Goal: Contribute content: Contribute content

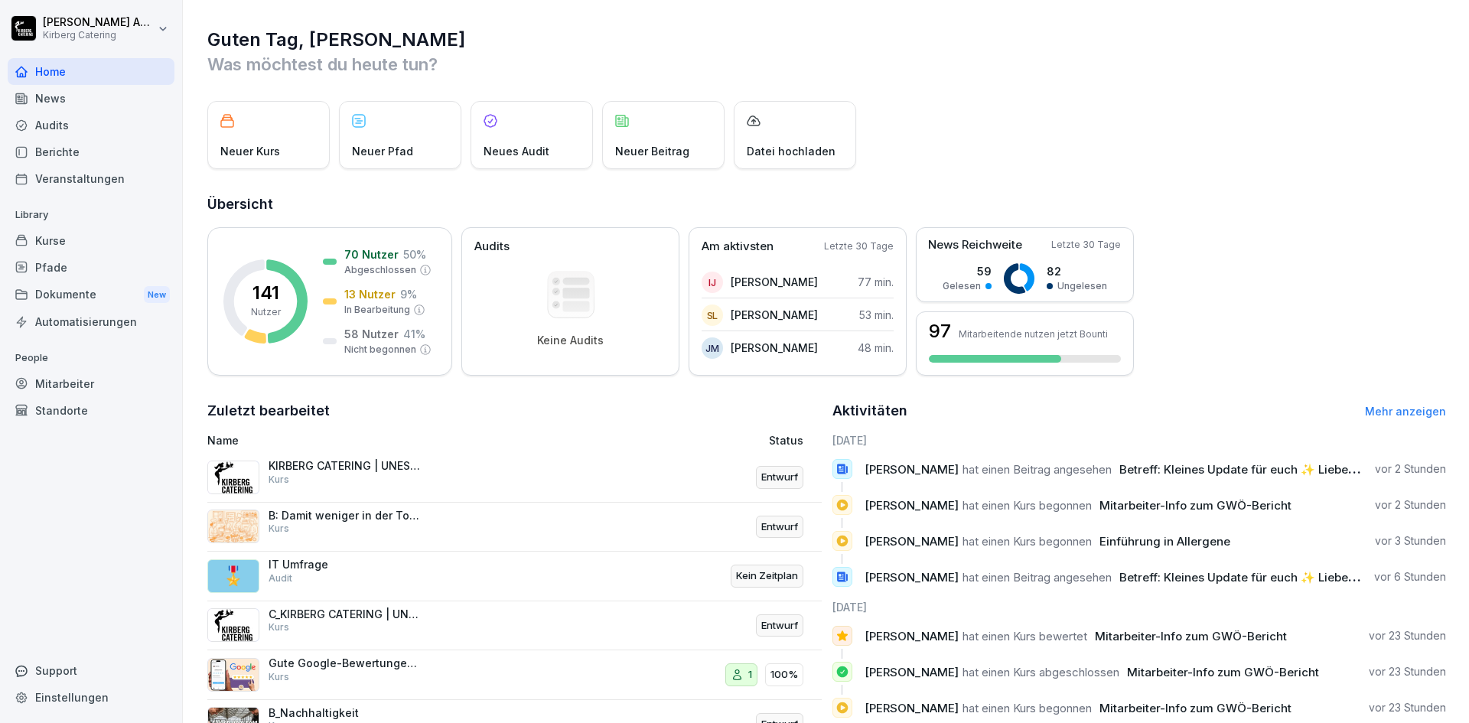
click at [354, 472] on p "KIRBERG CATERING | UNESTABLISHED SINCE [DATE]" at bounding box center [345, 466] width 153 height 14
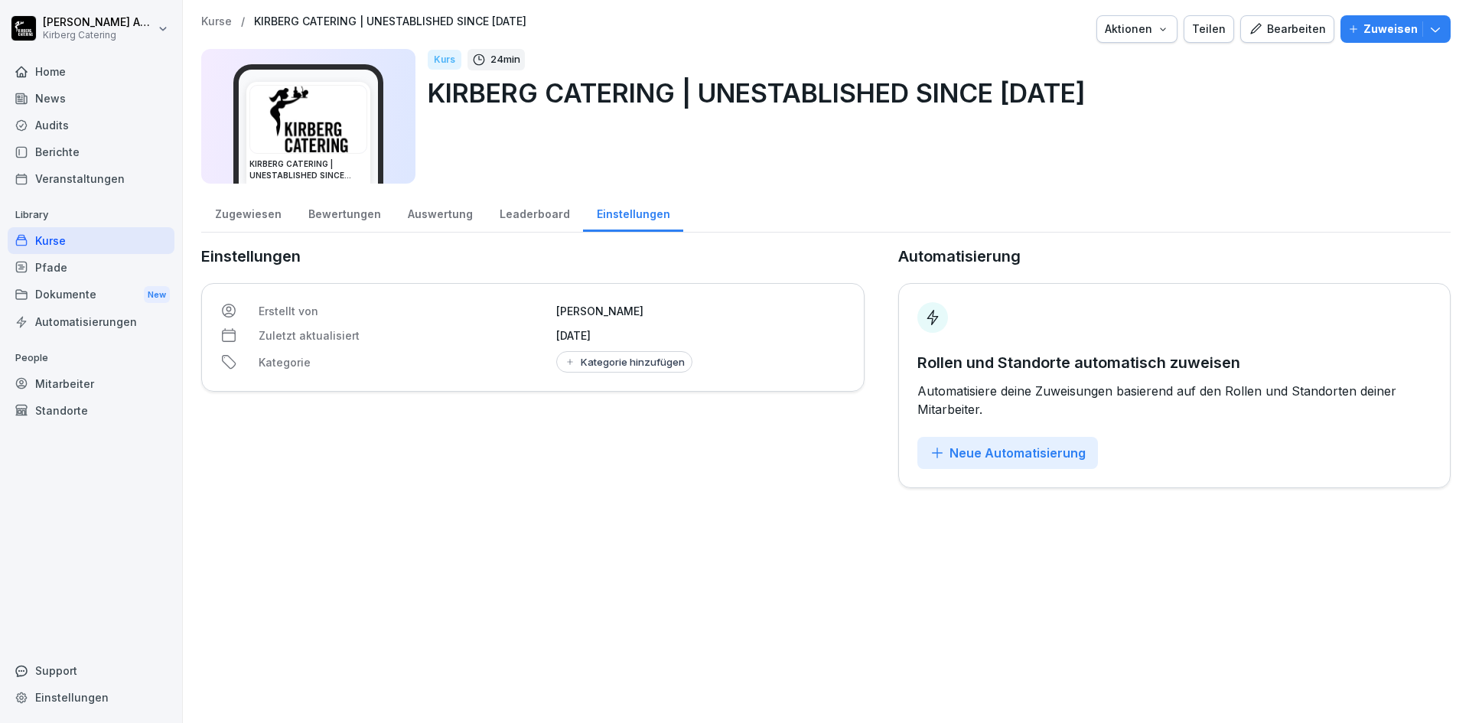
click at [1273, 22] on div "Bearbeiten" at bounding box center [1287, 29] width 77 height 17
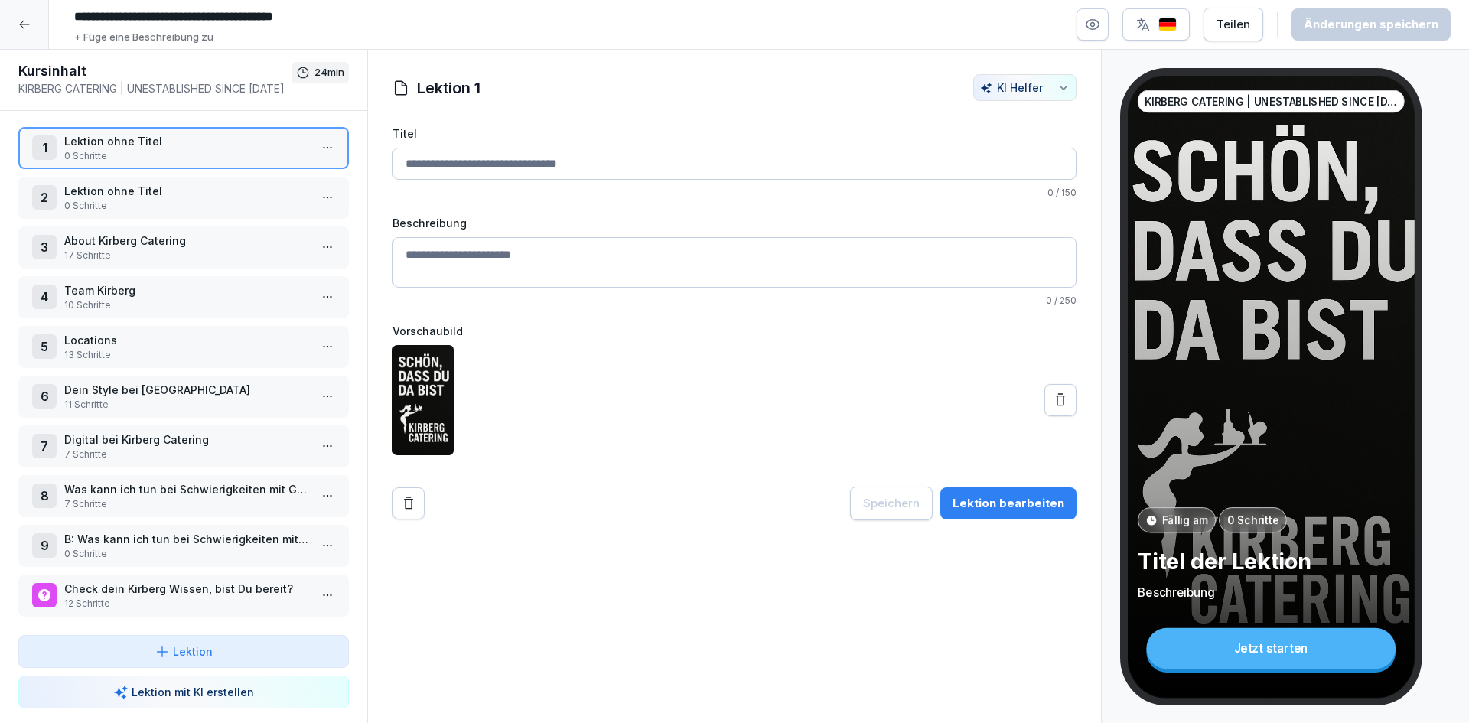
scroll to position [13, 0]
click at [132, 282] on p "Team Kirberg" at bounding box center [186, 290] width 245 height 16
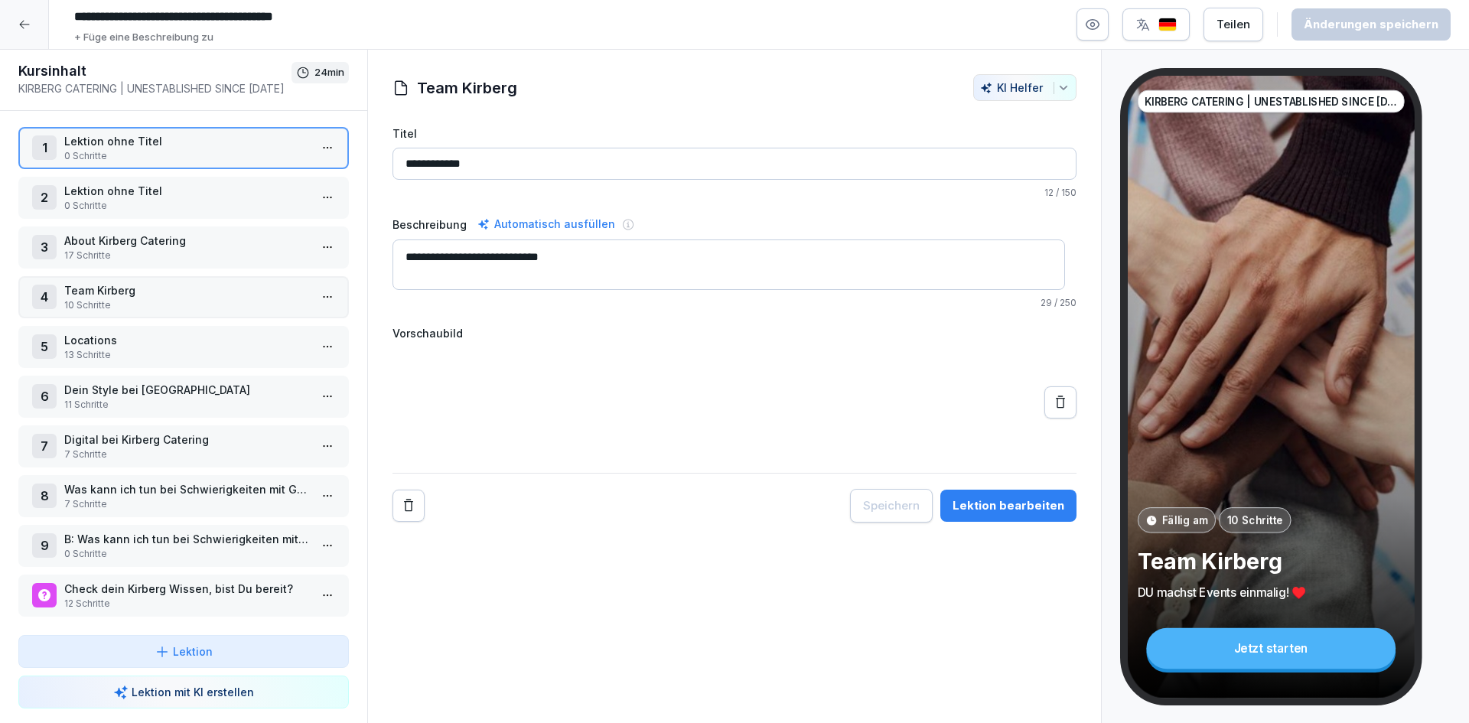
click at [132, 282] on p "Team Kirberg" at bounding box center [186, 290] width 245 height 16
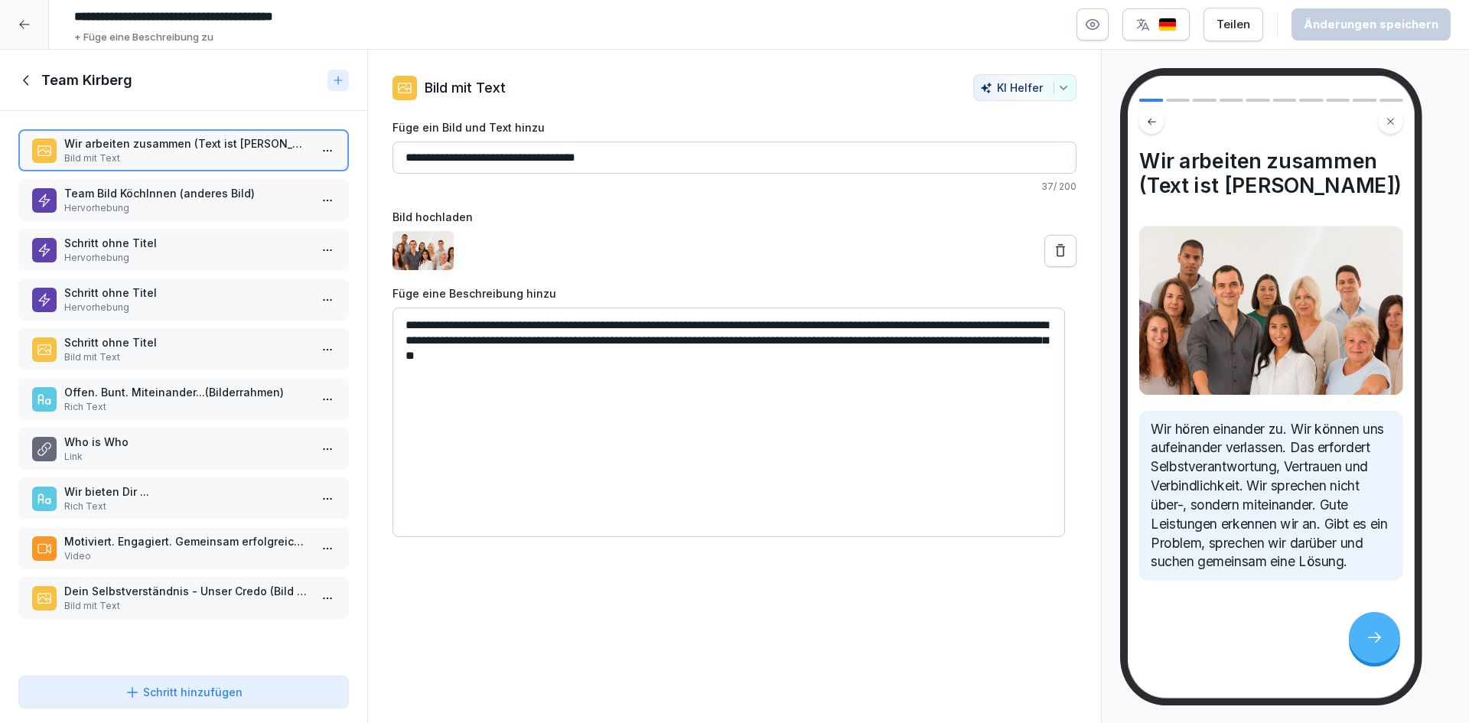
click at [207, 443] on p "Who is Who" at bounding box center [186, 442] width 245 height 16
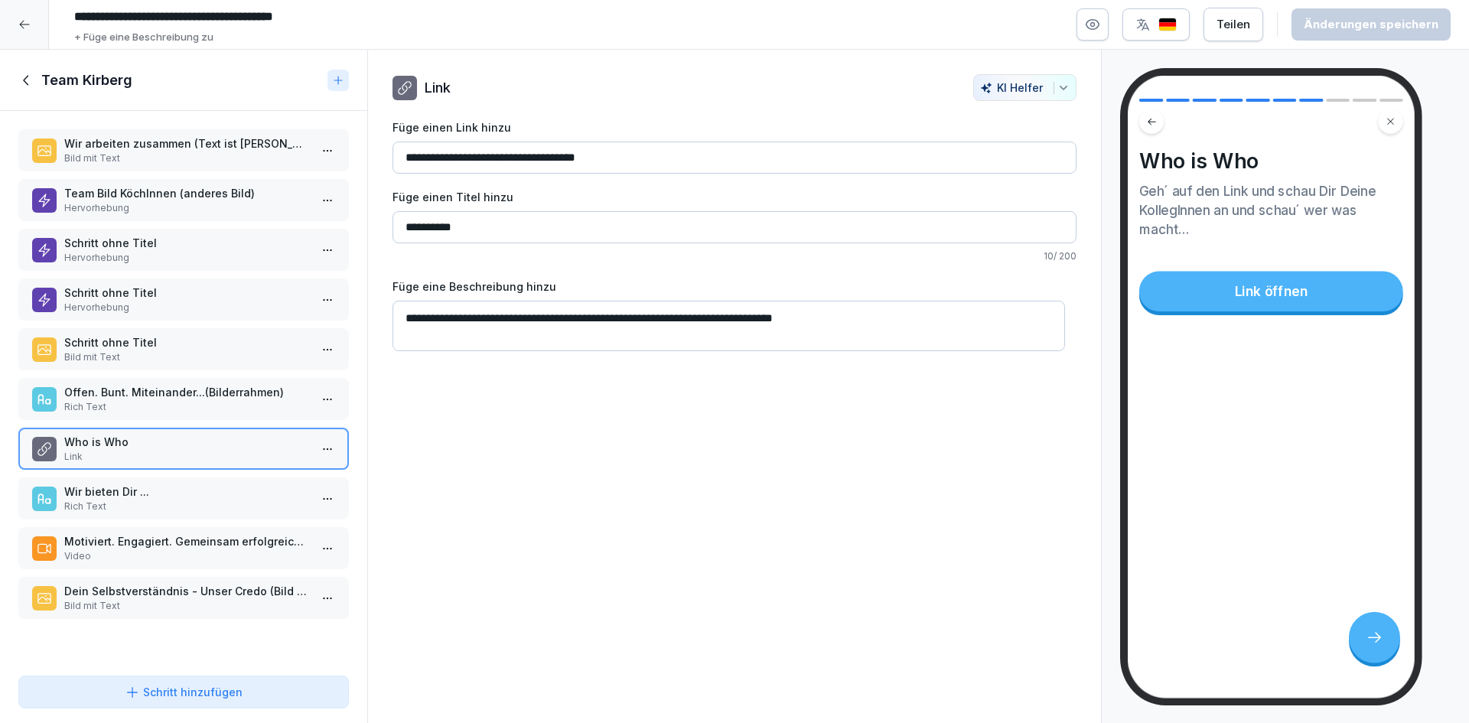
click at [199, 403] on p "Rich Text" at bounding box center [186, 407] width 245 height 14
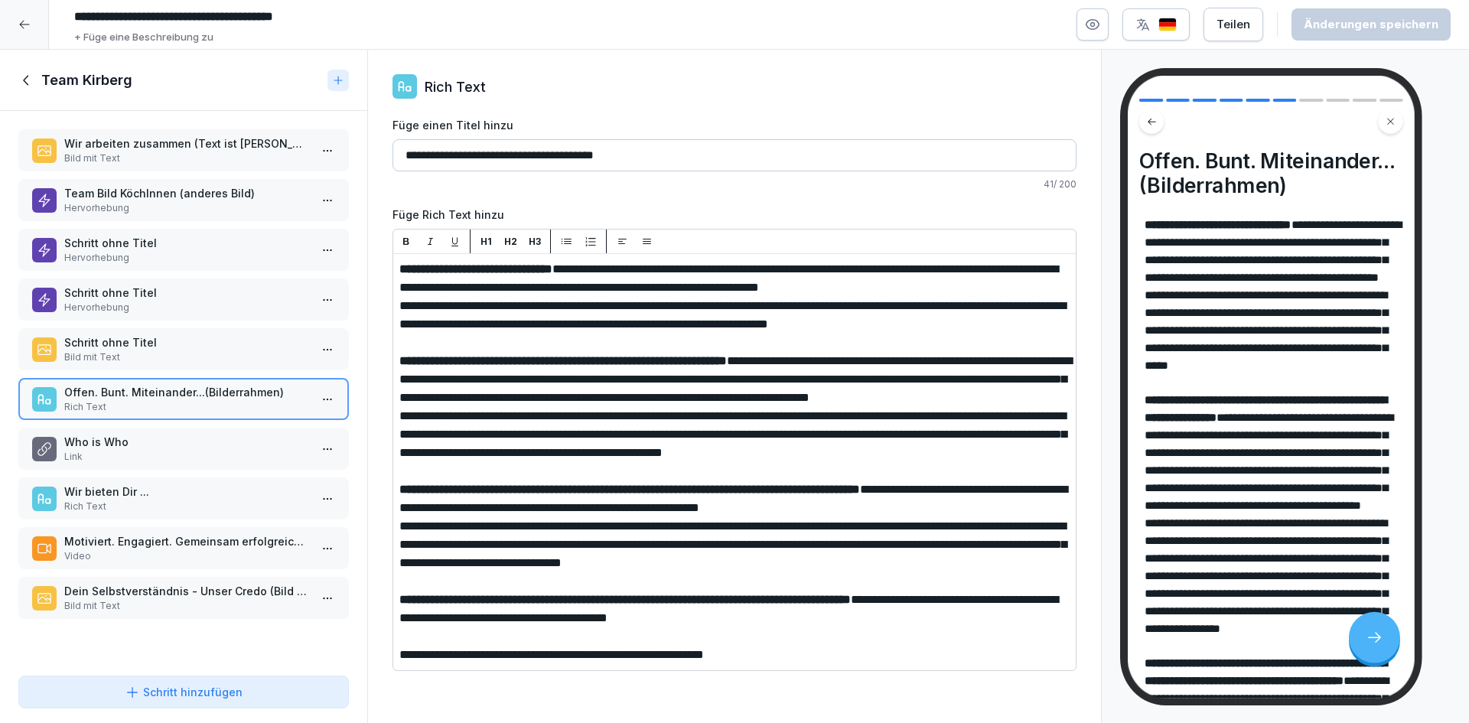
click at [28, 73] on icon at bounding box center [26, 80] width 17 height 17
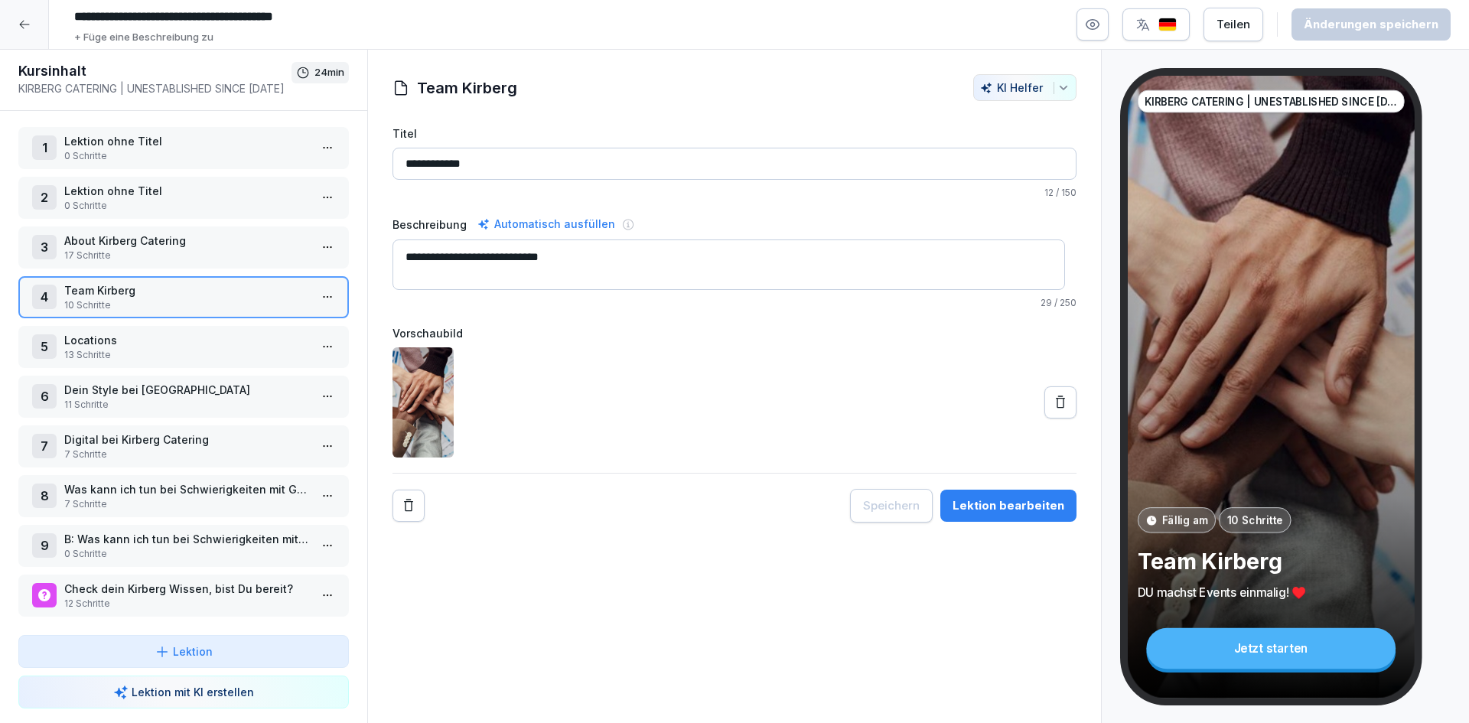
click at [148, 382] on p "Dein Style bei [GEOGRAPHIC_DATA]" at bounding box center [186, 390] width 245 height 16
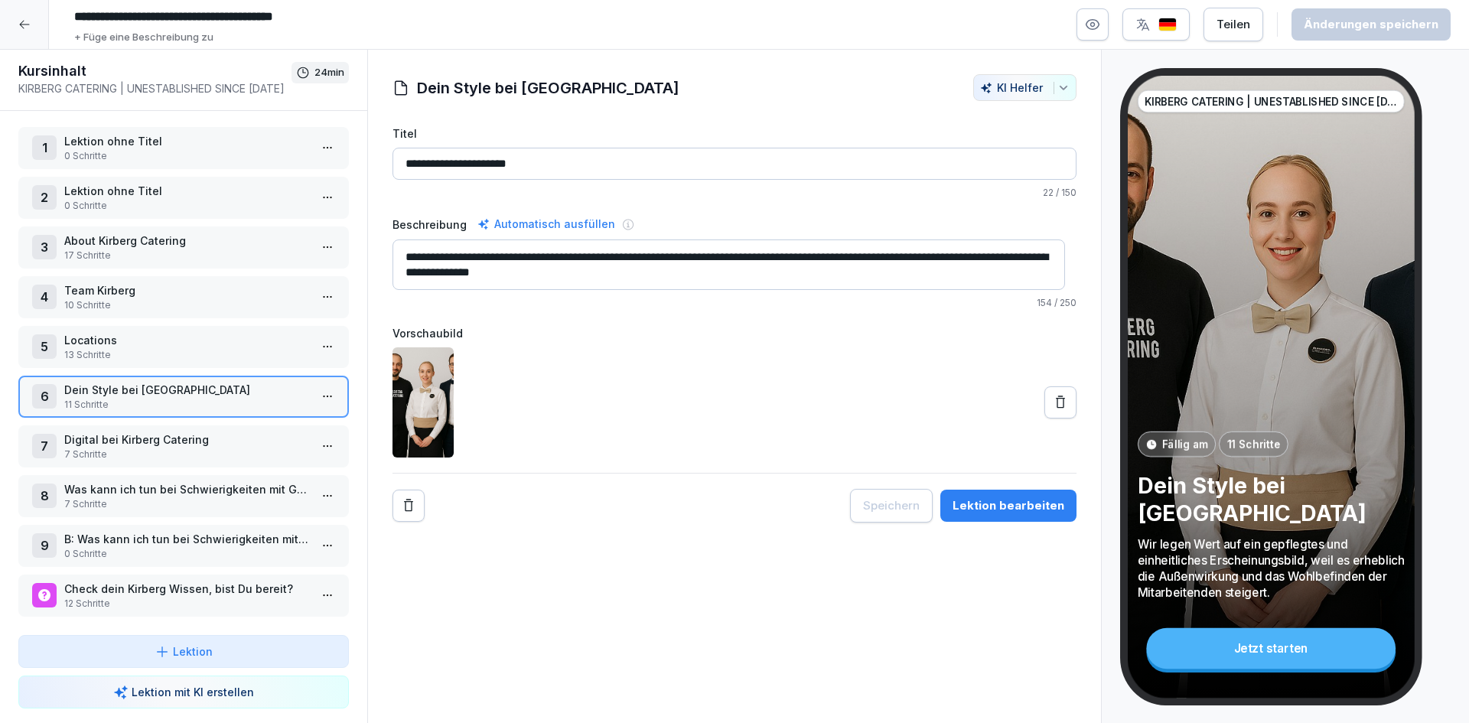
click at [127, 385] on p "Dein Style bei [GEOGRAPHIC_DATA]" at bounding box center [186, 390] width 245 height 16
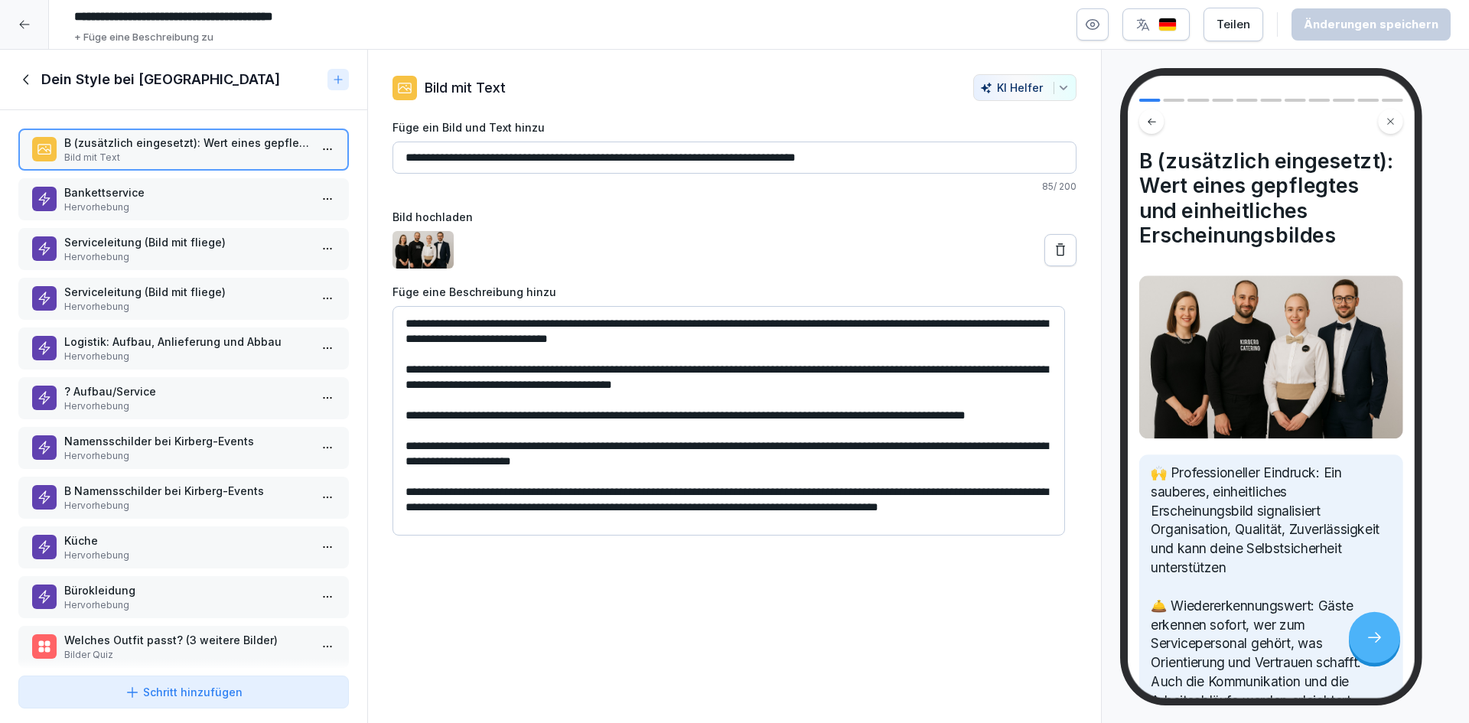
click at [179, 296] on p "Serviceleitung (Bild mit fliege)" at bounding box center [186, 292] width 245 height 16
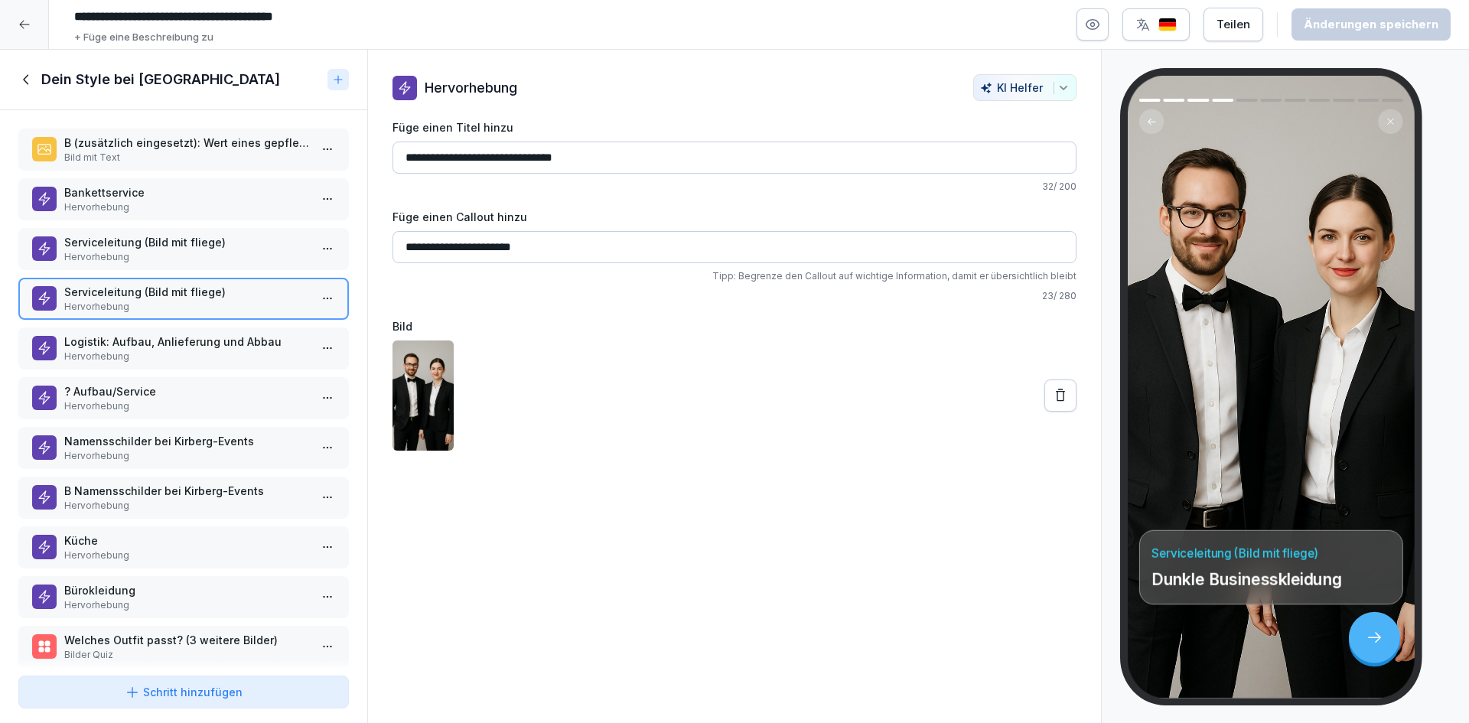
click at [173, 244] on p "Serviceleitung (Bild mit fliege)" at bounding box center [186, 242] width 245 height 16
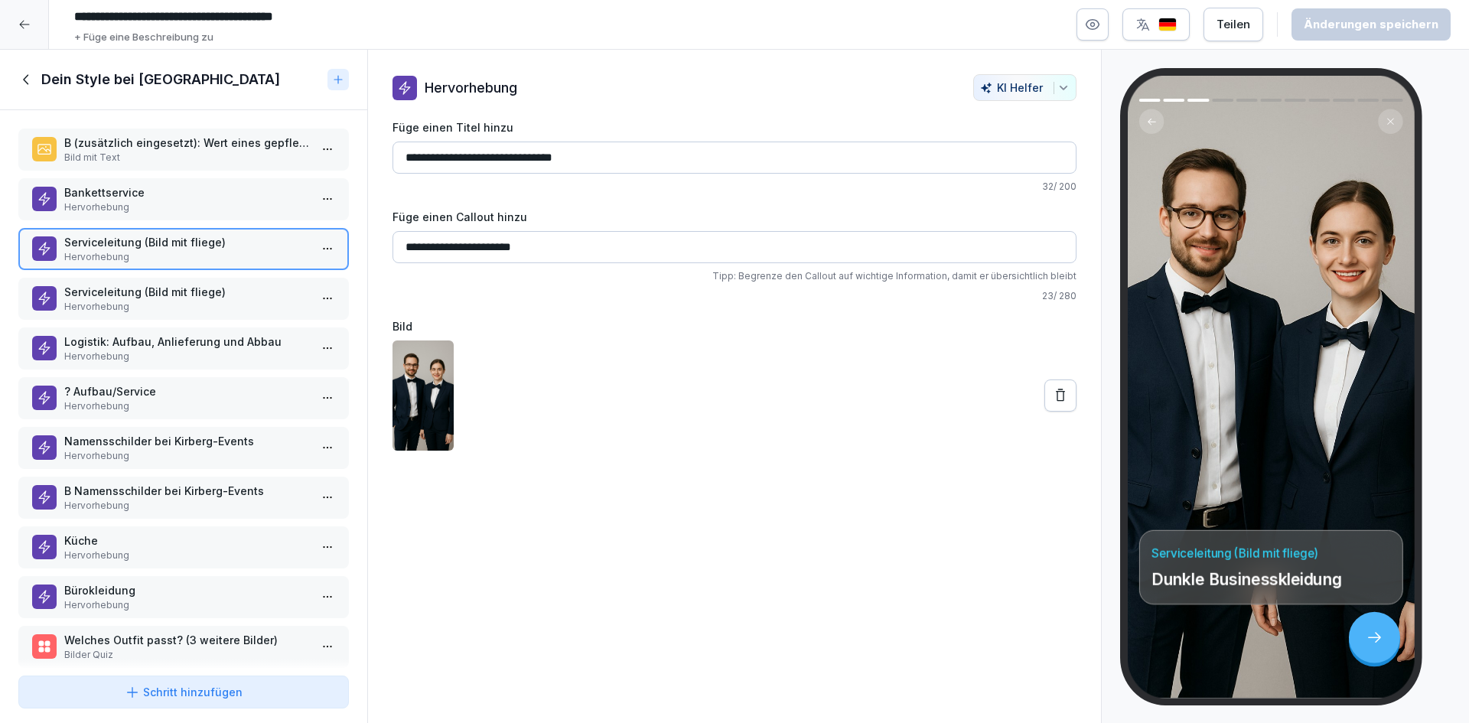
click at [153, 428] on div "Namensschilder bei Kirberg-Events Hervorhebung" at bounding box center [183, 448] width 331 height 42
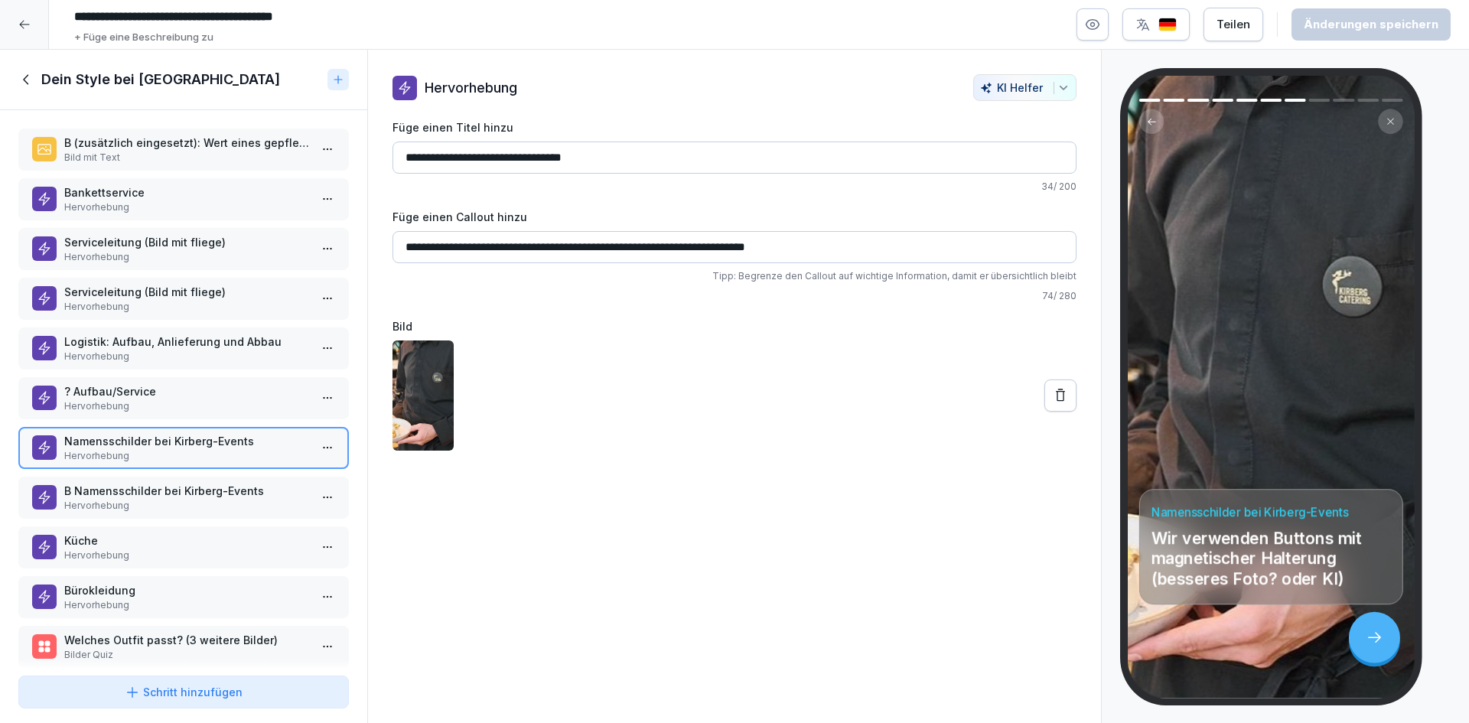
click at [165, 538] on p "Küche" at bounding box center [186, 541] width 245 height 16
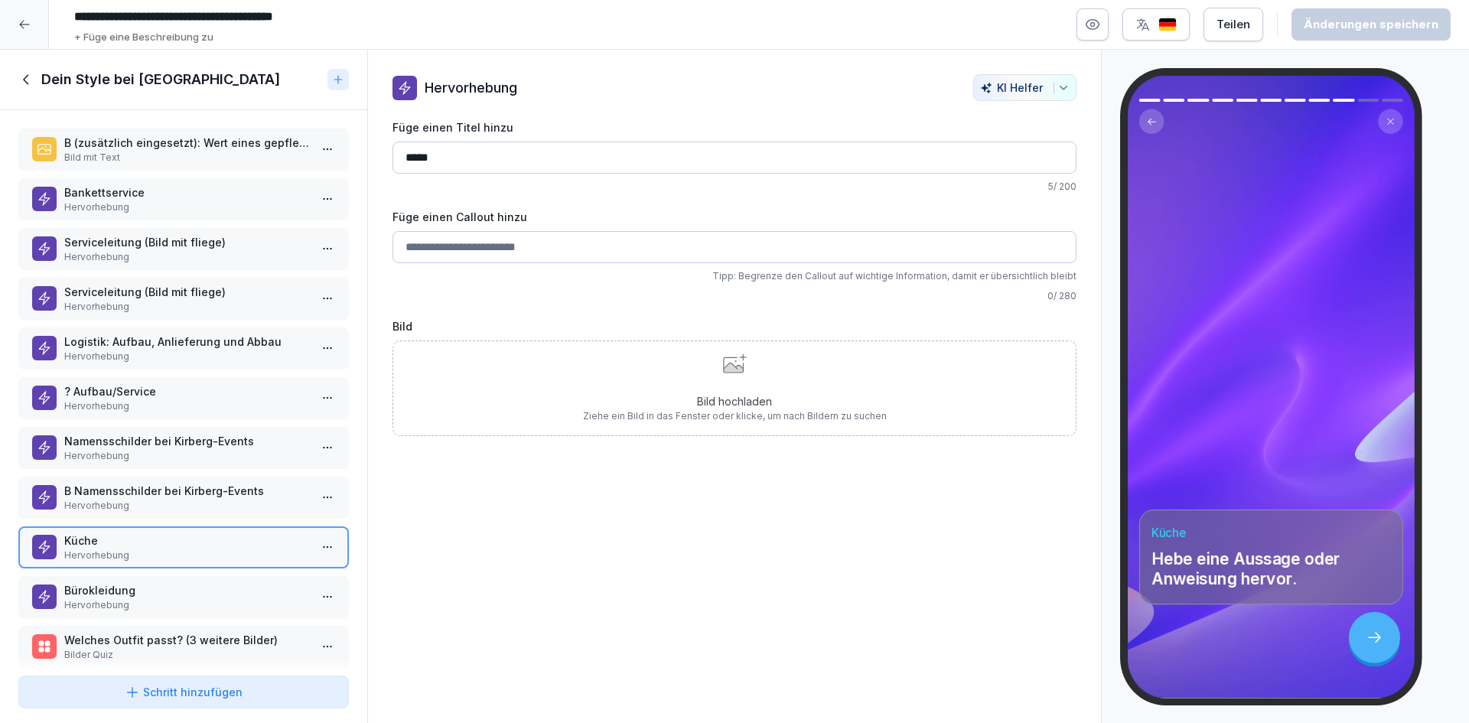
click at [739, 363] on icon at bounding box center [735, 364] width 24 height 20
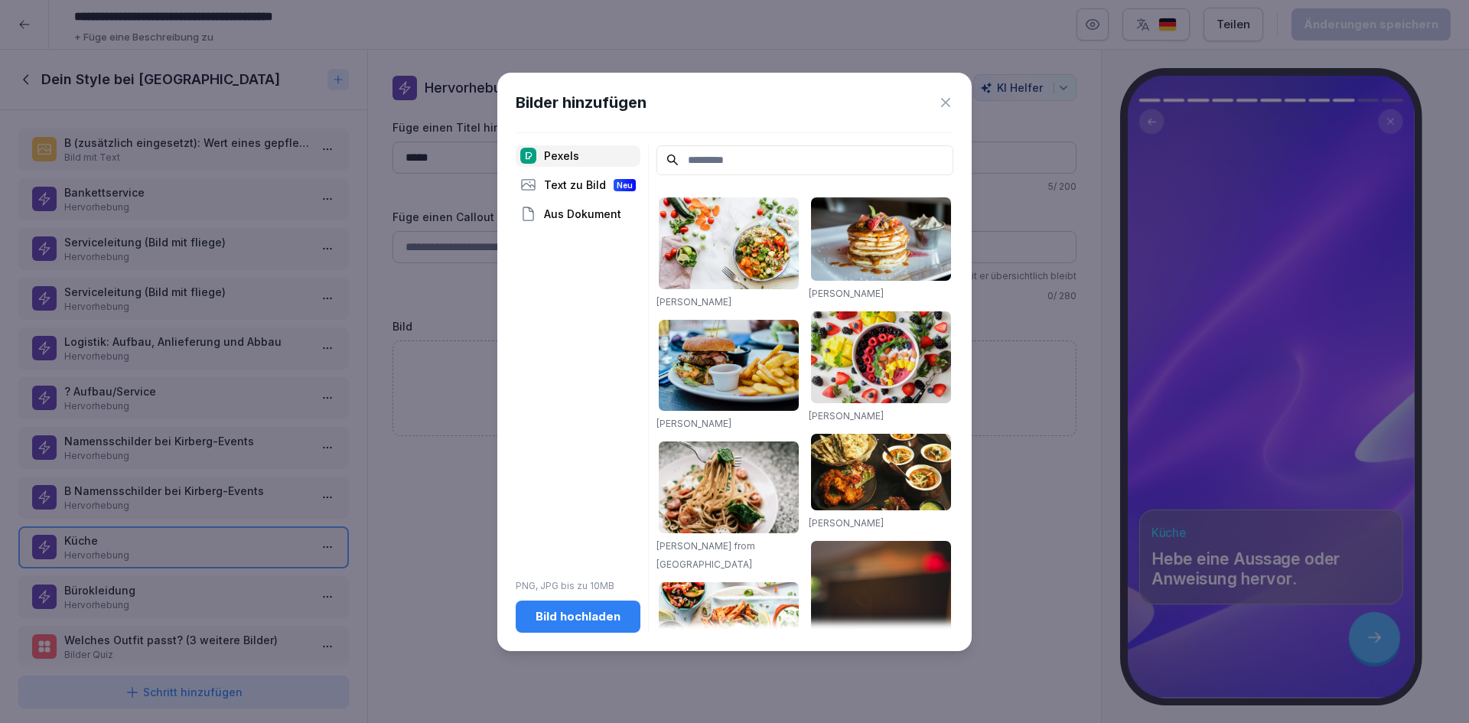
click at [518, 616] on button "Bild hochladen" at bounding box center [578, 617] width 125 height 32
click at [574, 618] on div "Bild hochladen" at bounding box center [578, 616] width 100 height 17
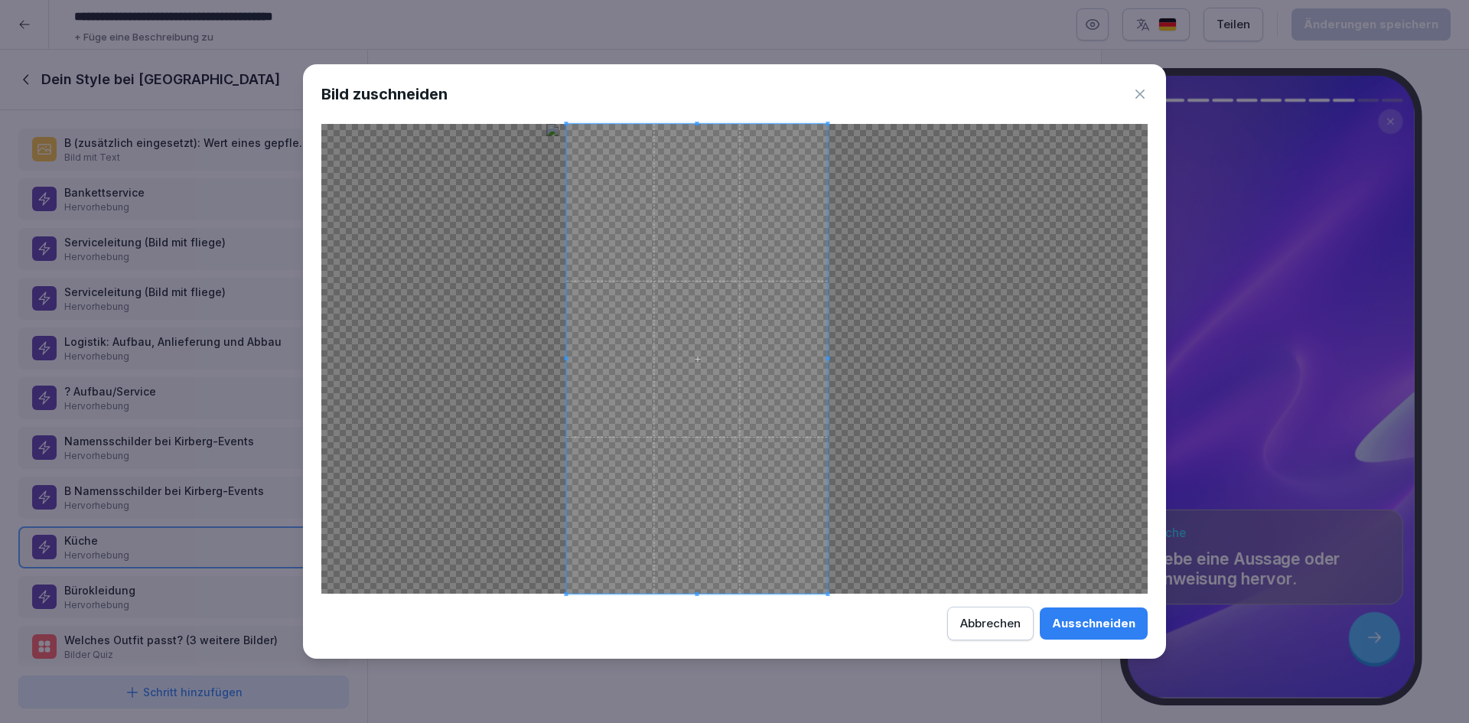
click at [672, 355] on span at bounding box center [696, 359] width 261 height 470
click at [1110, 625] on div "Ausschneiden" at bounding box center [1093, 623] width 83 height 17
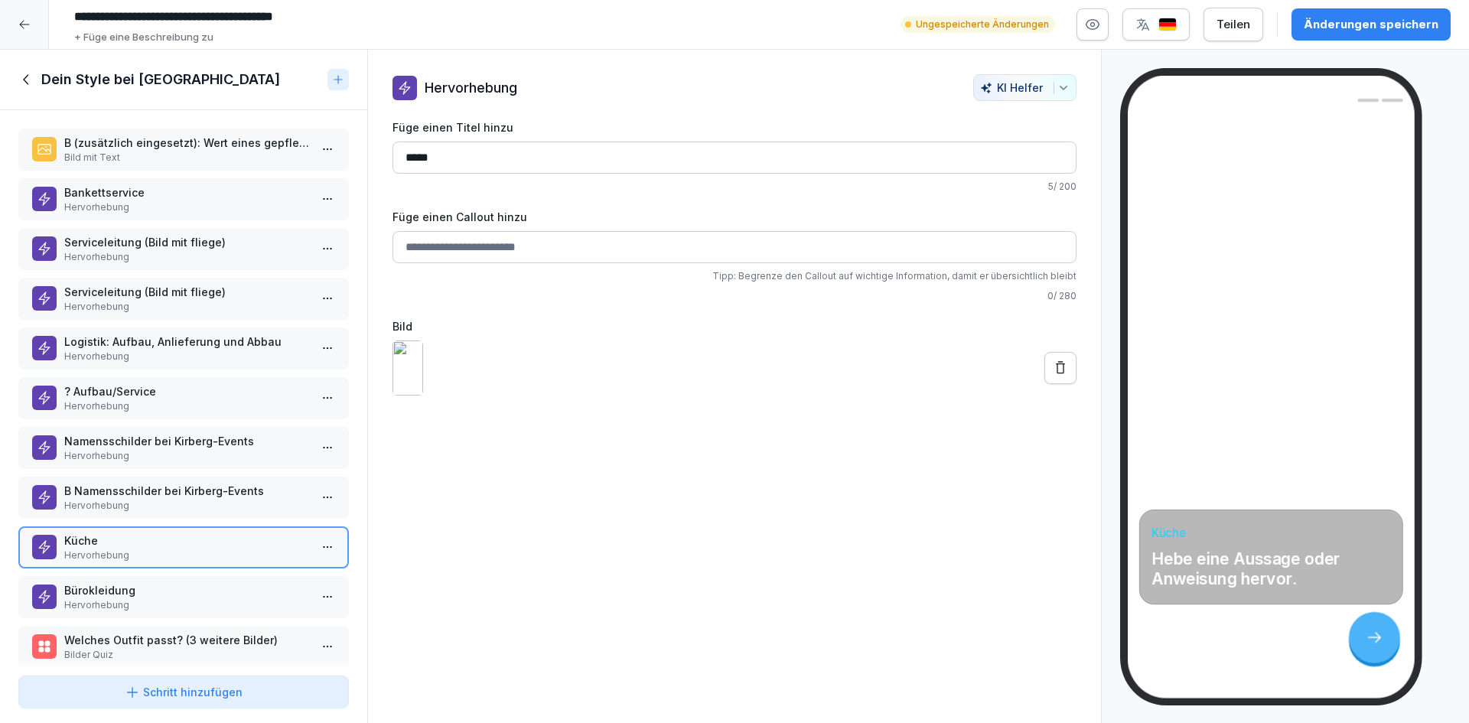
click at [407, 248] on input "Füge einen Callout hinzu" at bounding box center [735, 247] width 684 height 32
click at [768, 396] on div at bounding box center [735, 368] width 684 height 55
click at [1371, 21] on div "Änderungen speichern" at bounding box center [1371, 24] width 135 height 17
click at [423, 396] on img at bounding box center [408, 368] width 31 height 55
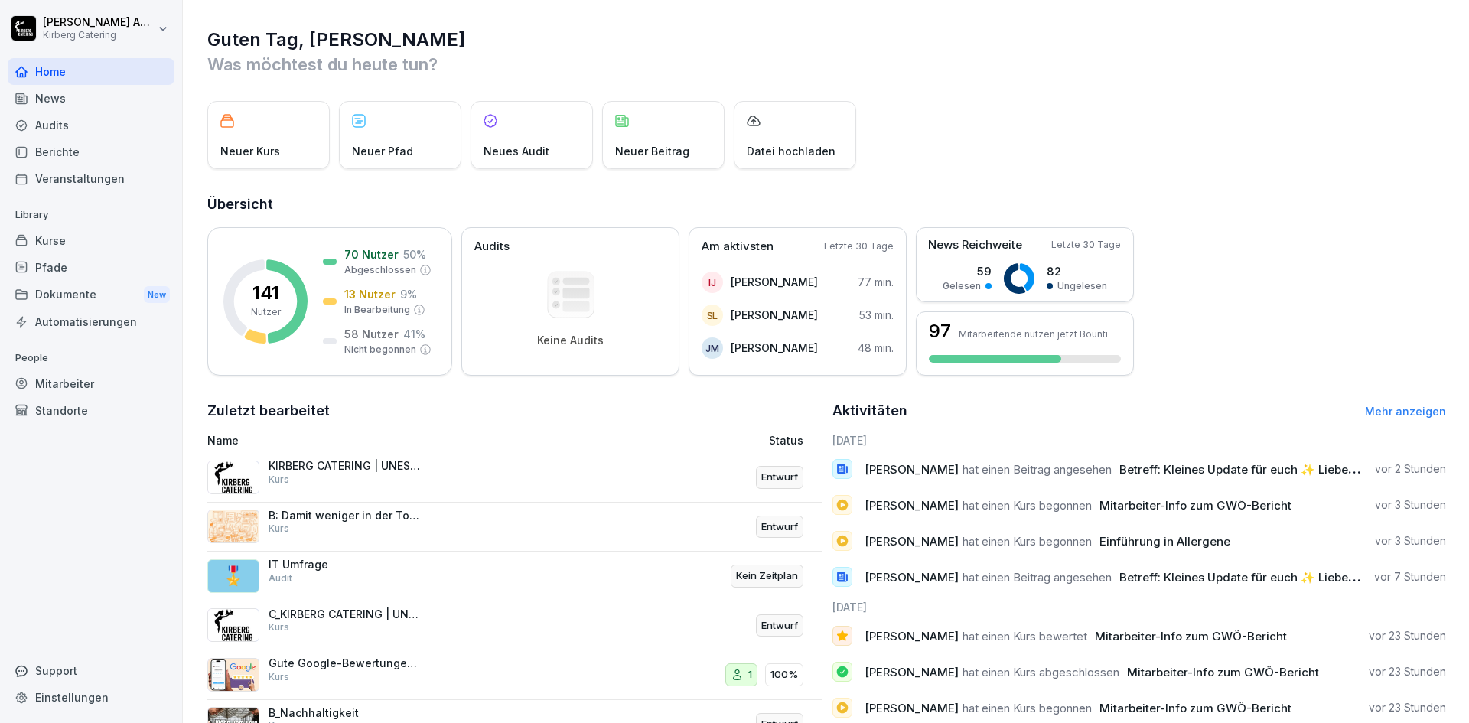
click at [337, 480] on div "KIRBERG CATERING | UNESTABLISHED SINCE [DATE] Kurs" at bounding box center [345, 473] width 153 height 28
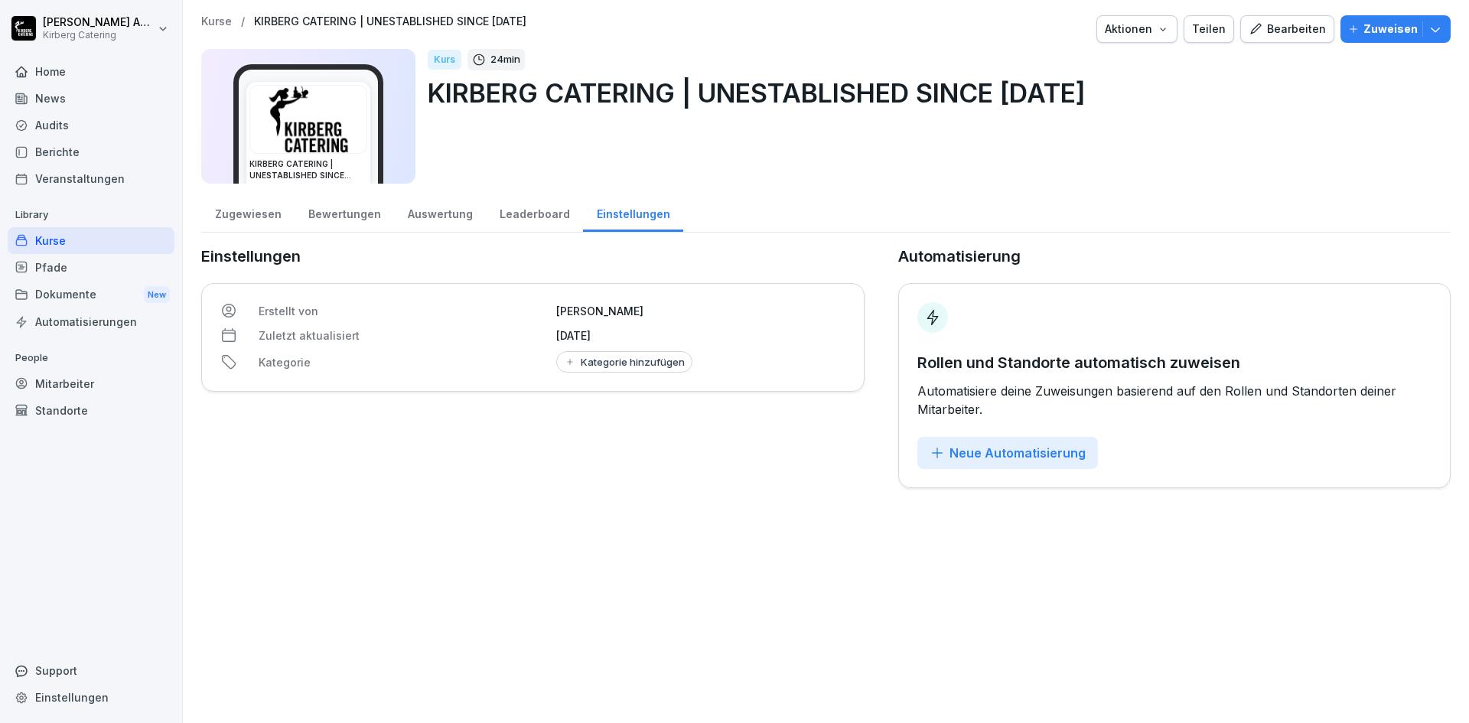
click at [1273, 24] on div "Bearbeiten" at bounding box center [1287, 29] width 77 height 17
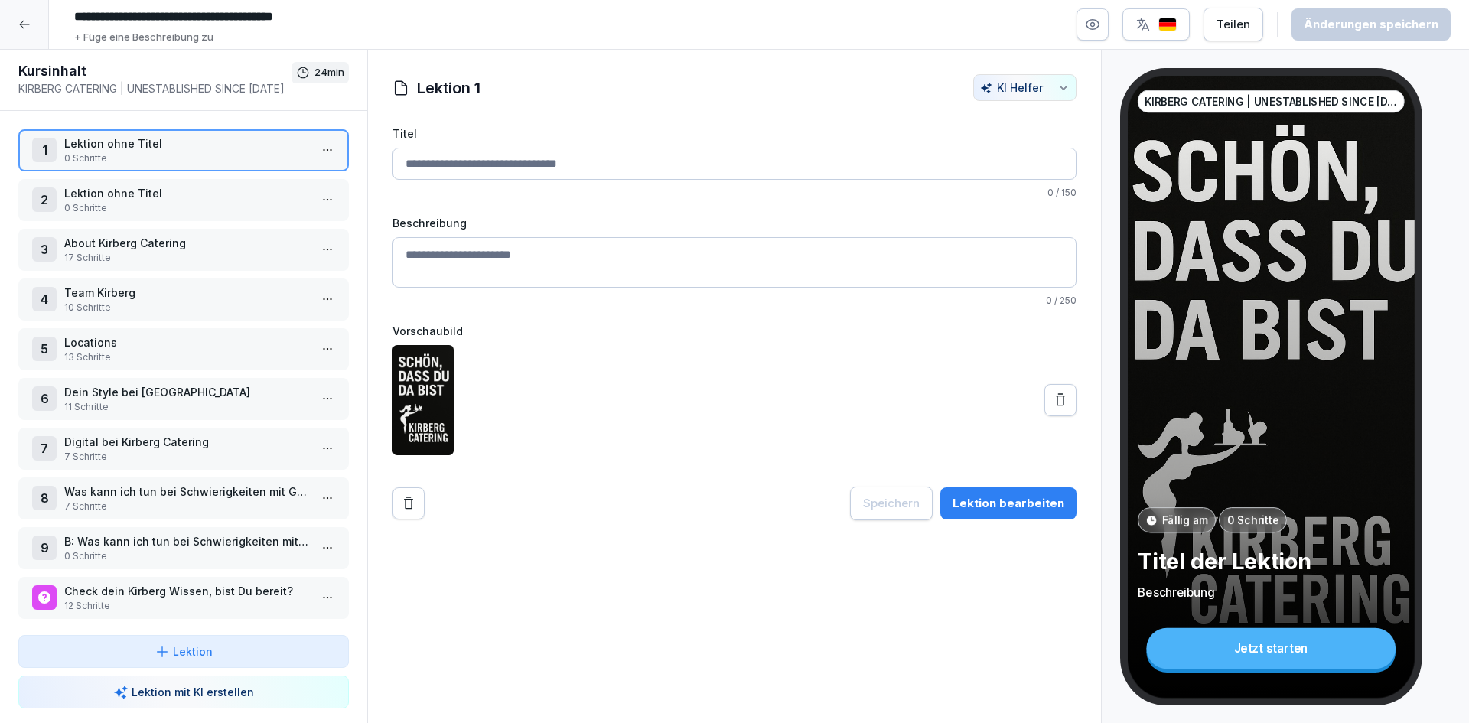
click at [132, 400] on p "11 Schritte" at bounding box center [186, 407] width 245 height 14
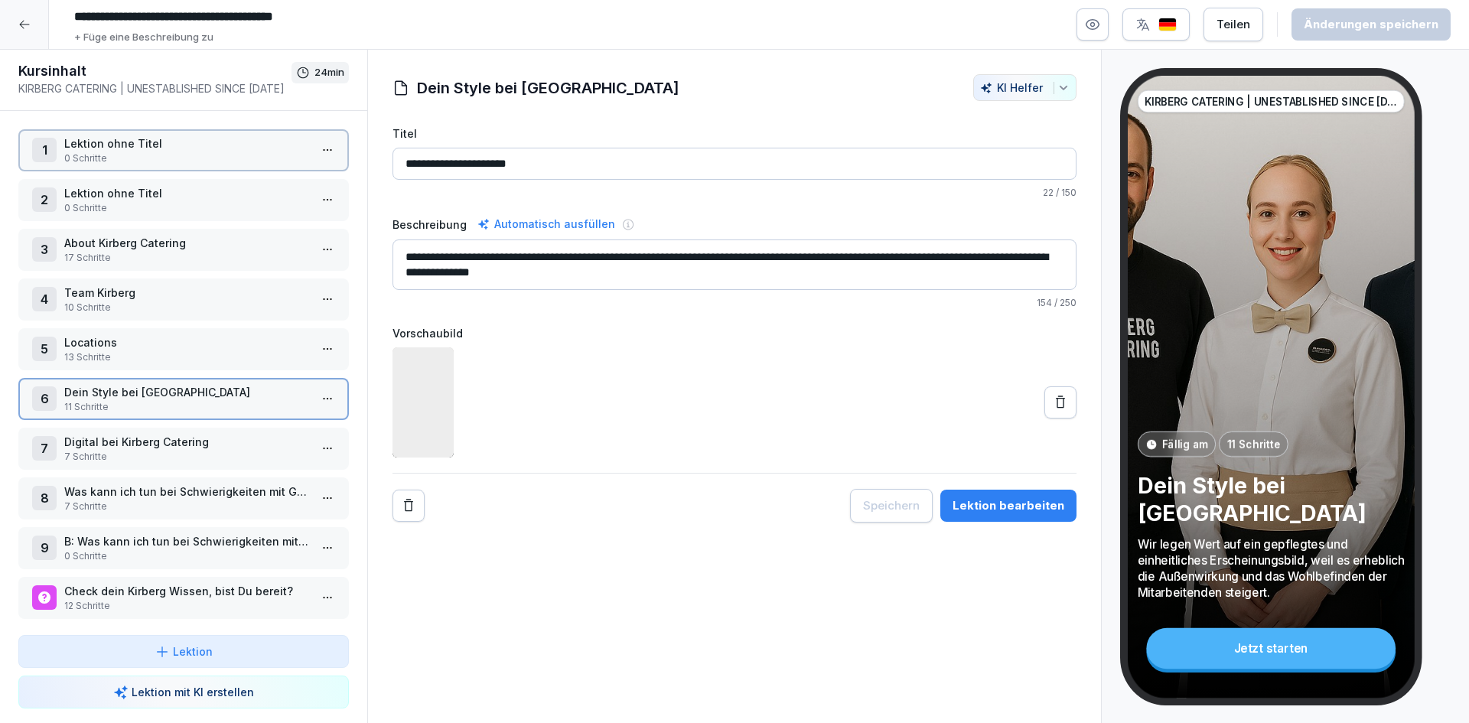
click at [132, 400] on p "11 Schritte" at bounding box center [186, 407] width 245 height 14
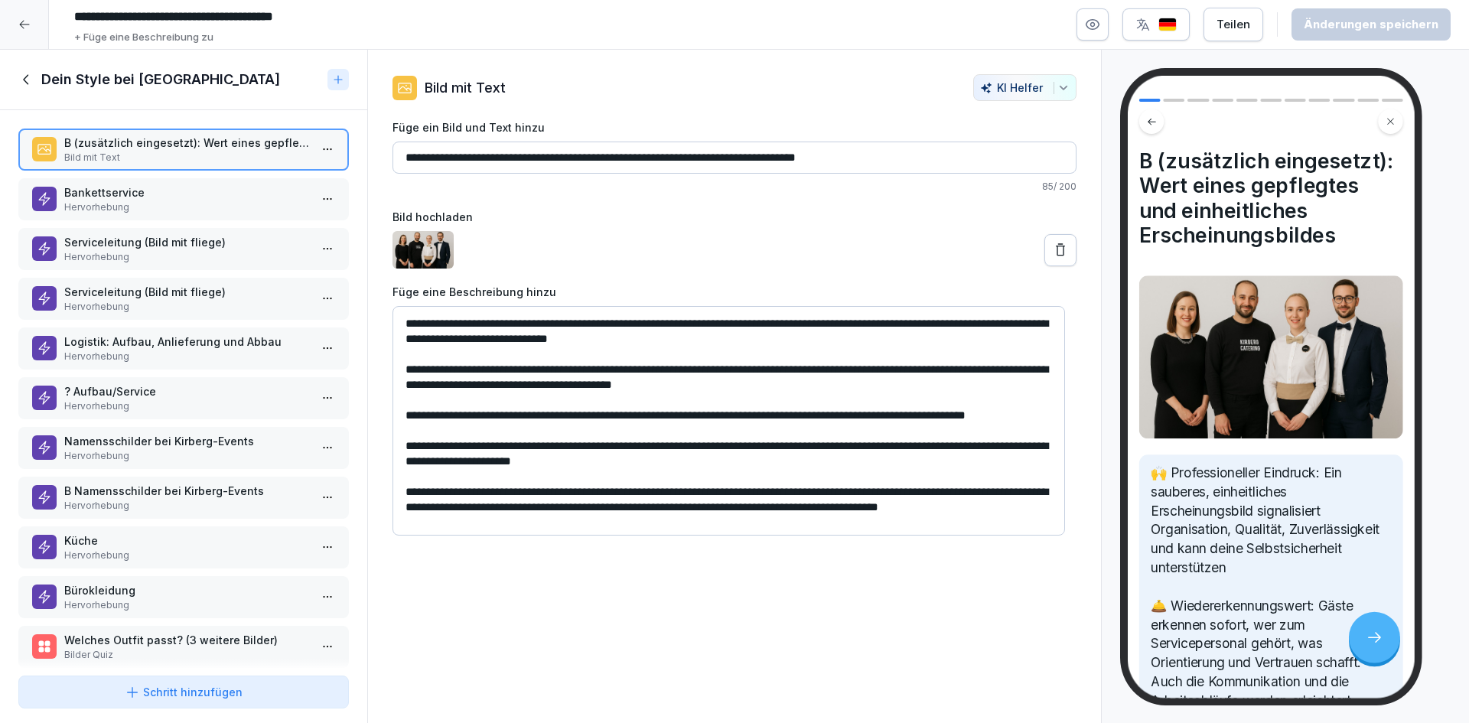
click at [118, 546] on p "Küche" at bounding box center [186, 541] width 245 height 16
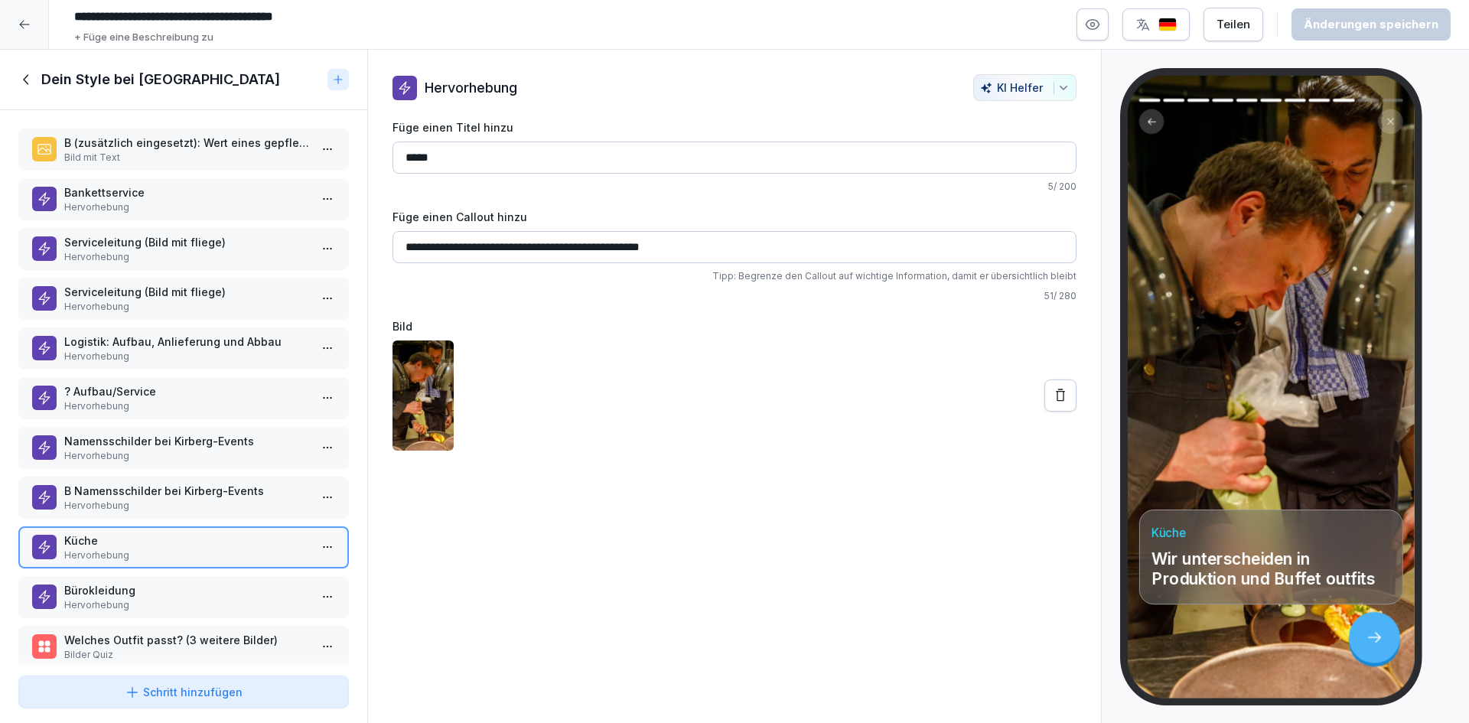
click at [1053, 403] on icon at bounding box center [1060, 395] width 15 height 15
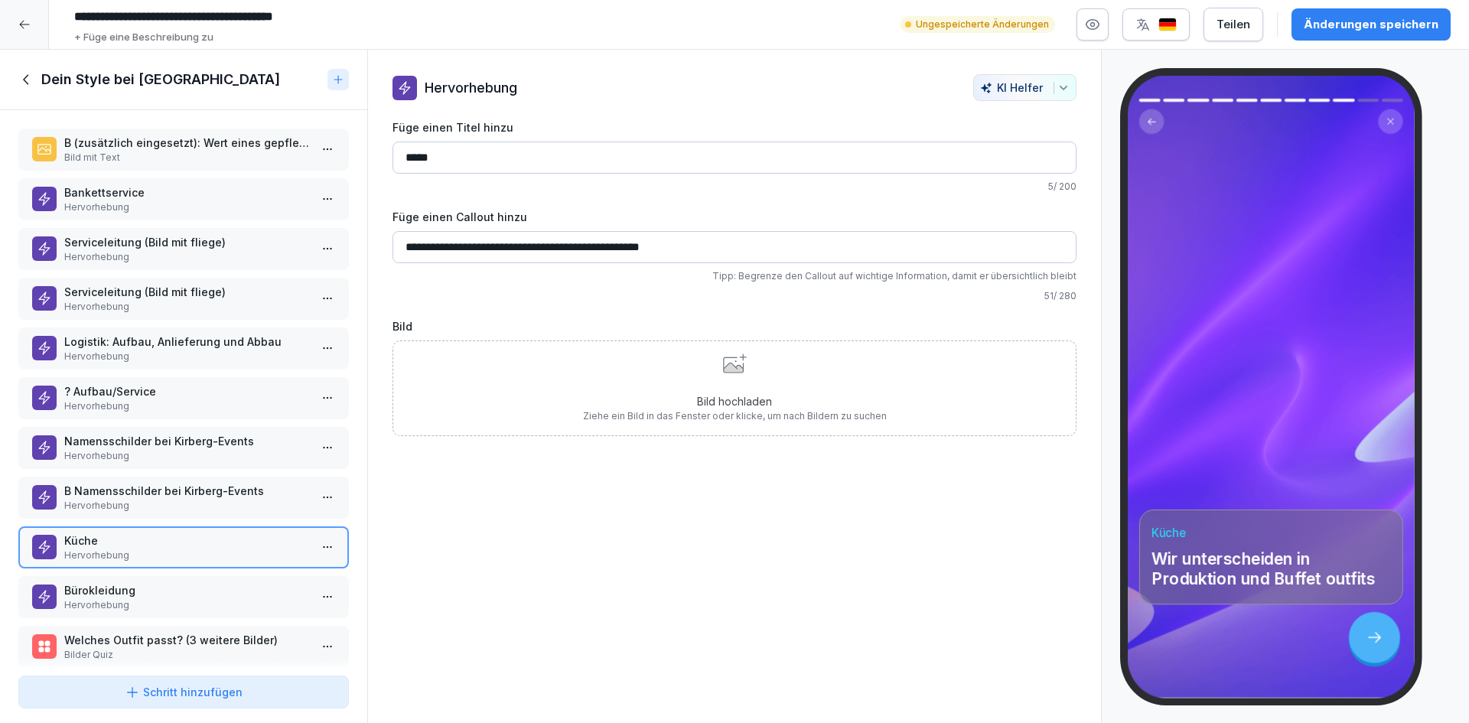
click at [755, 401] on p "Bild hochladen" at bounding box center [735, 401] width 304 height 16
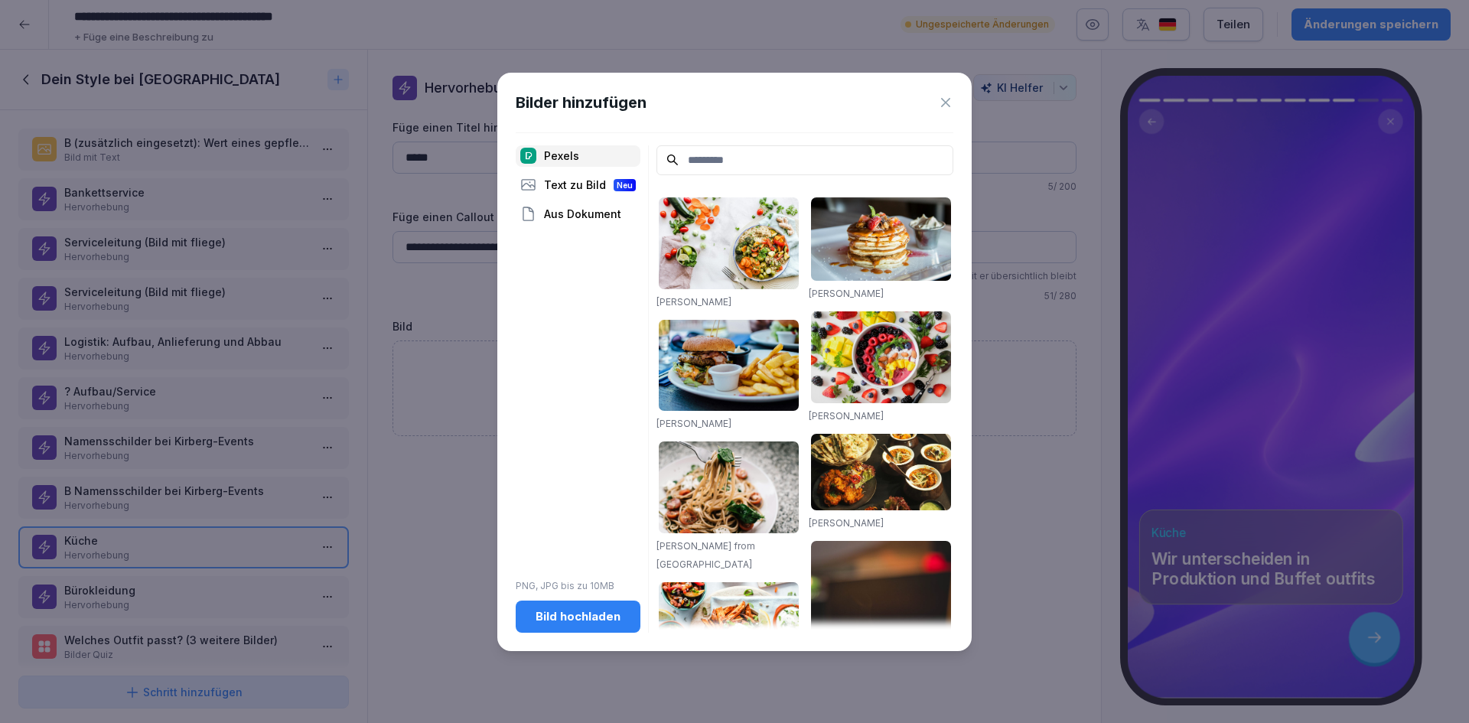
click at [598, 619] on div "Bild hochladen" at bounding box center [578, 616] width 100 height 17
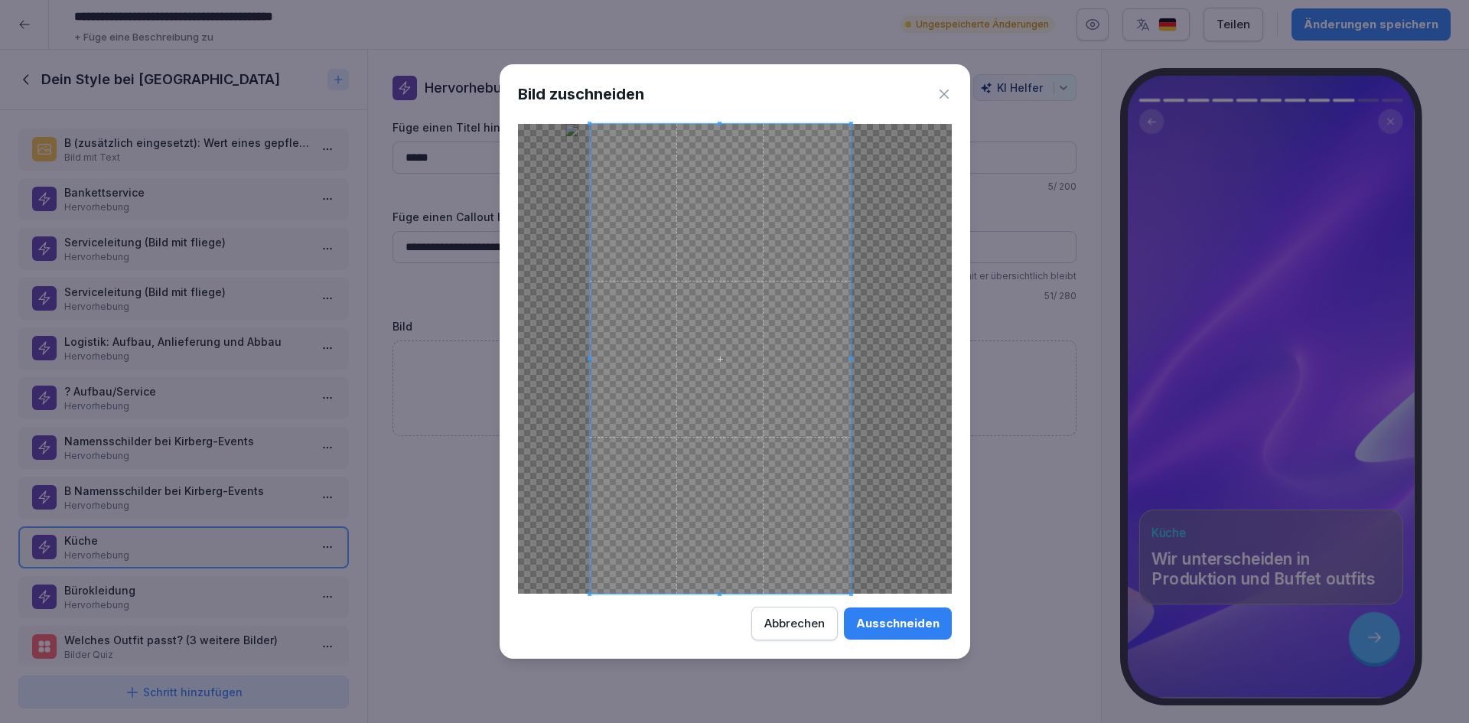
click at [762, 380] on span at bounding box center [719, 359] width 261 height 470
click at [862, 605] on div "Bild zuschneiden Ausschneiden Abbrechen" at bounding box center [735, 361] width 471 height 594
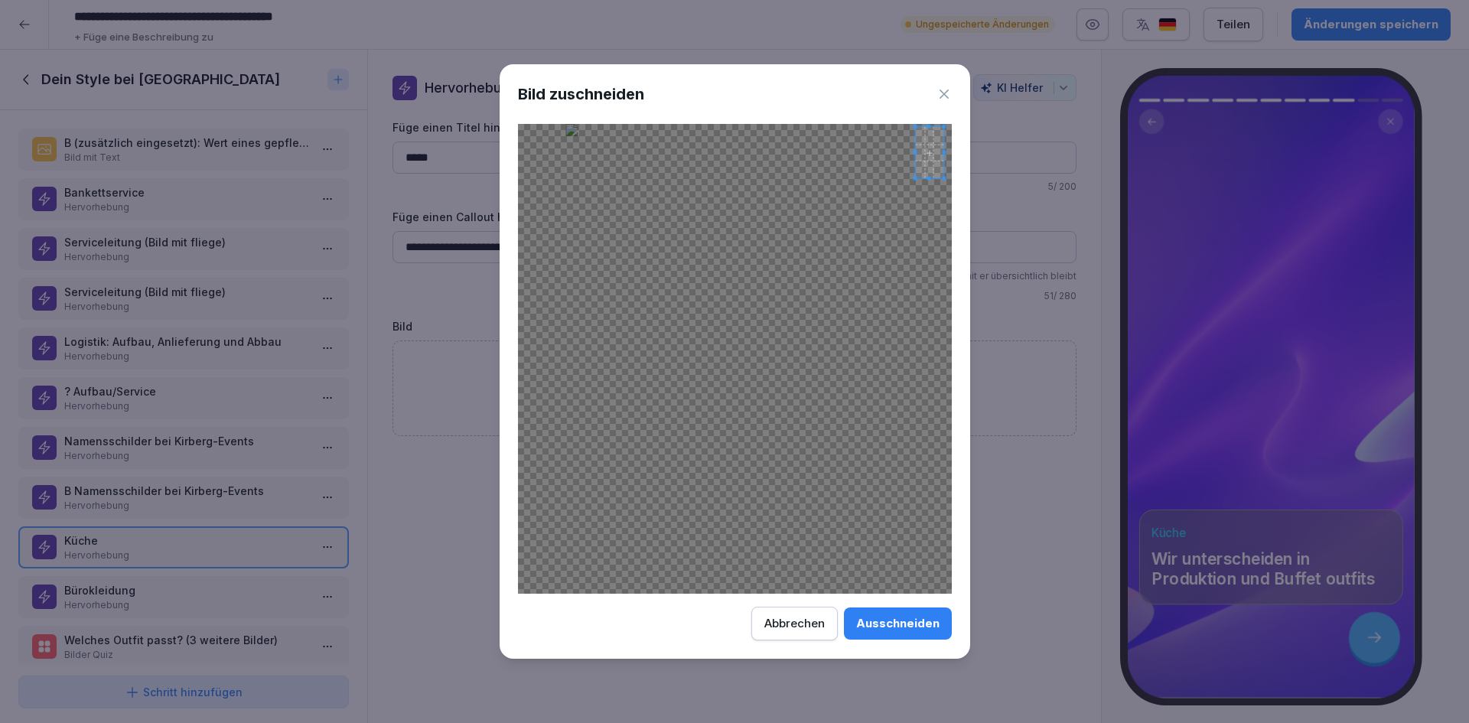
click at [913, 133] on div at bounding box center [735, 359] width 434 height 470
click at [777, 378] on div at bounding box center [735, 359] width 434 height 470
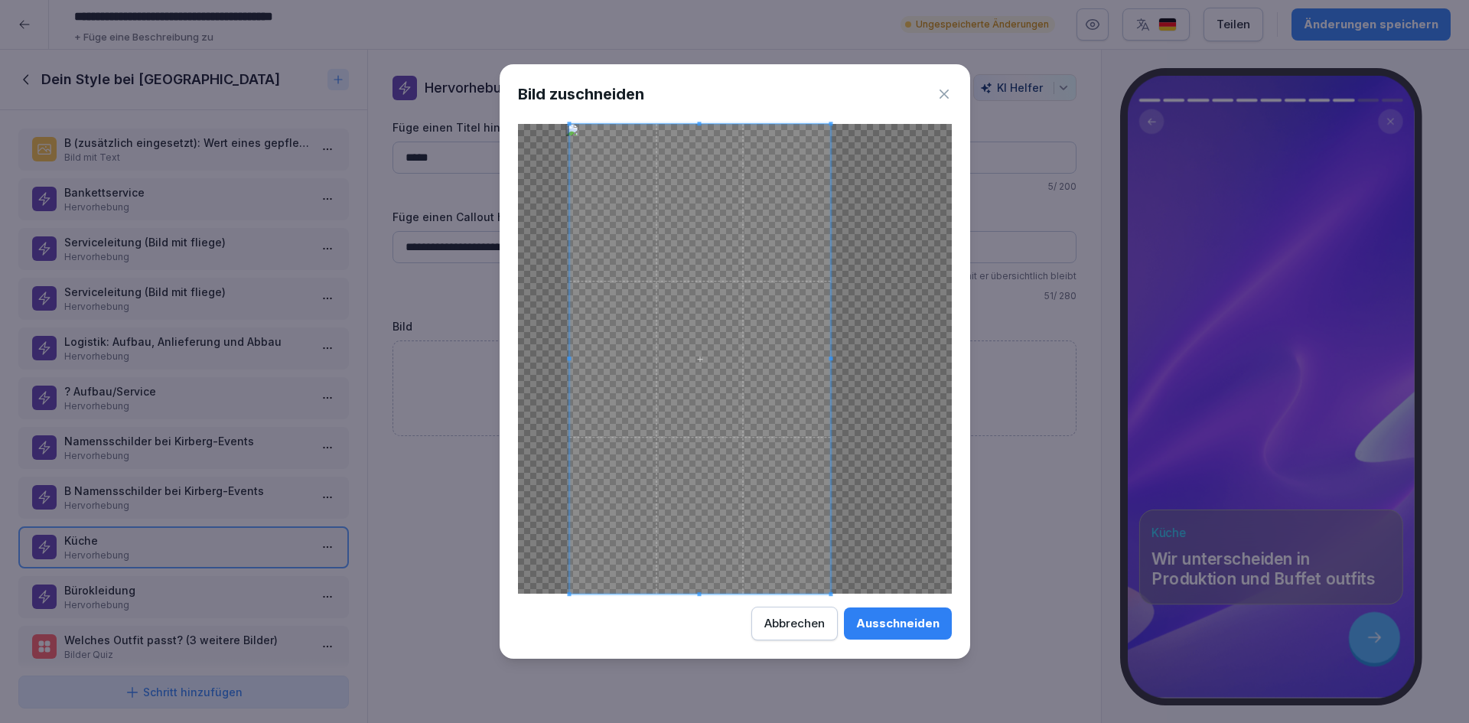
click at [833, 541] on div at bounding box center [735, 359] width 434 height 470
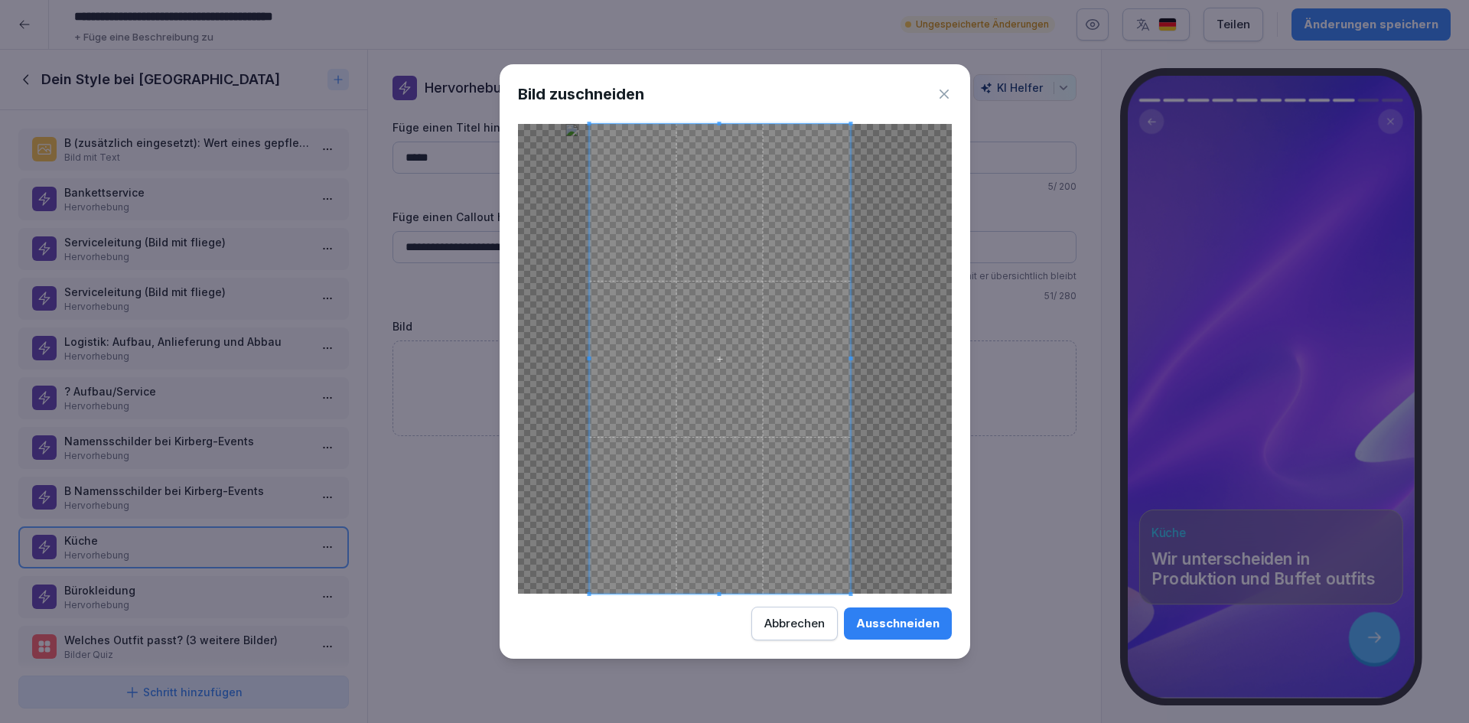
click at [804, 484] on span at bounding box center [719, 359] width 261 height 470
click at [863, 634] on button "Ausschneiden" at bounding box center [898, 624] width 108 height 32
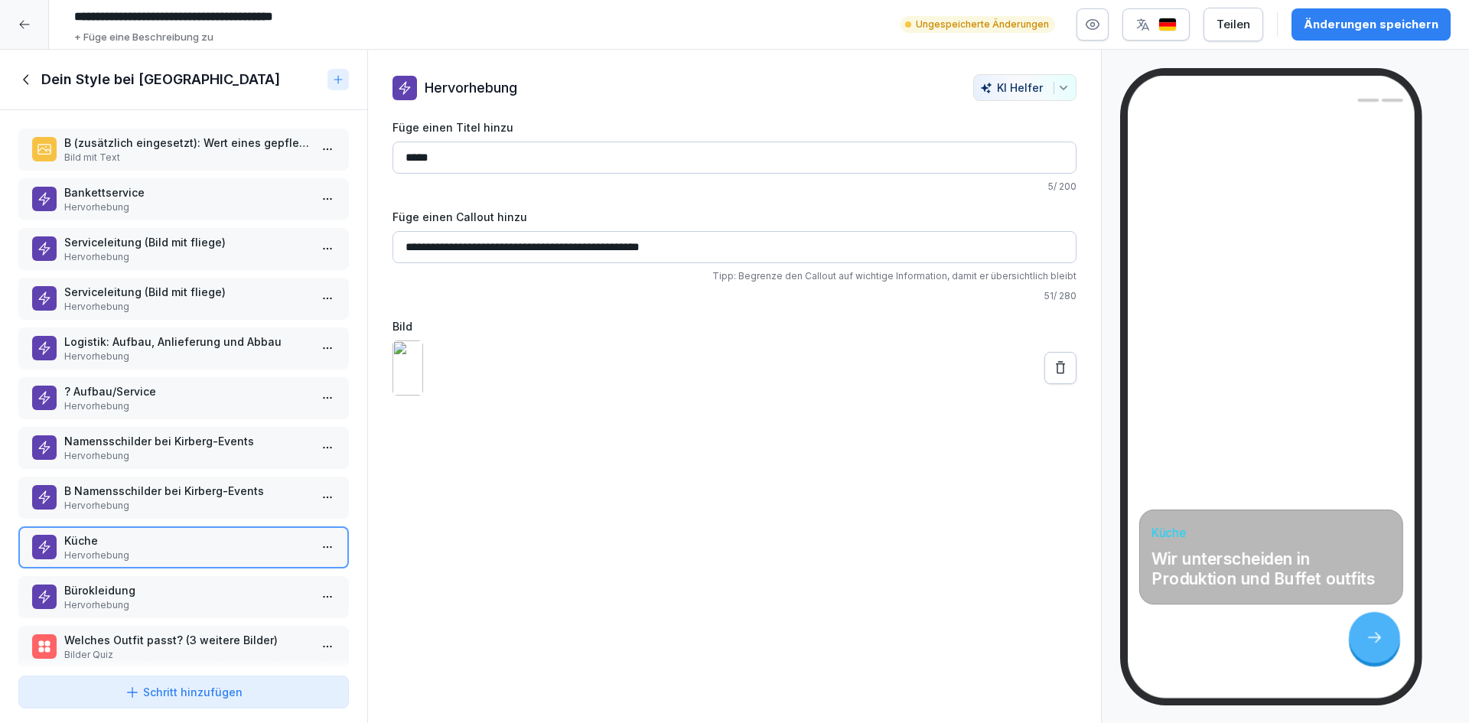
click at [1361, 31] on div "Änderungen speichern" at bounding box center [1371, 24] width 135 height 17
click at [217, 539] on p "Küche" at bounding box center [186, 541] width 245 height 16
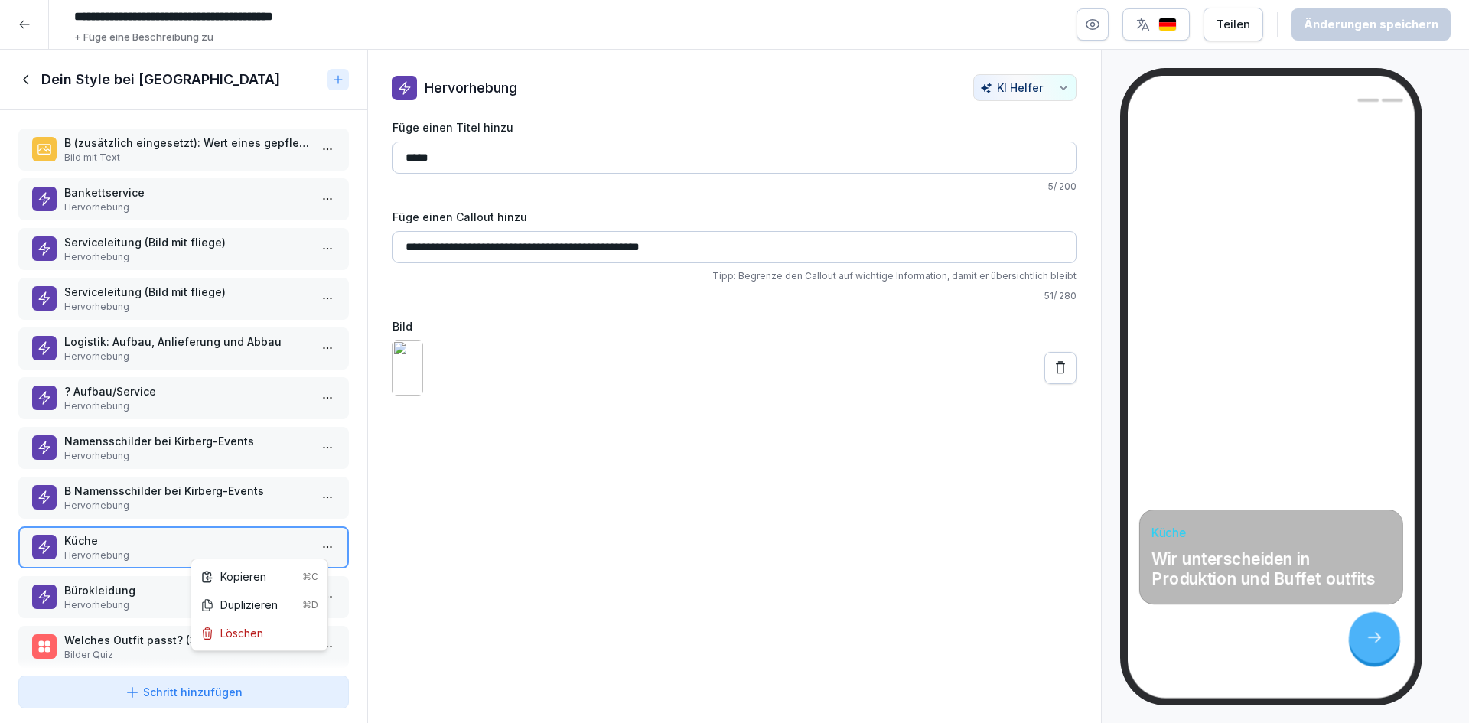
click at [318, 540] on html "**********" at bounding box center [734, 361] width 1469 height 723
click at [262, 608] on div "Duplizieren ⌘D" at bounding box center [259, 605] width 118 height 16
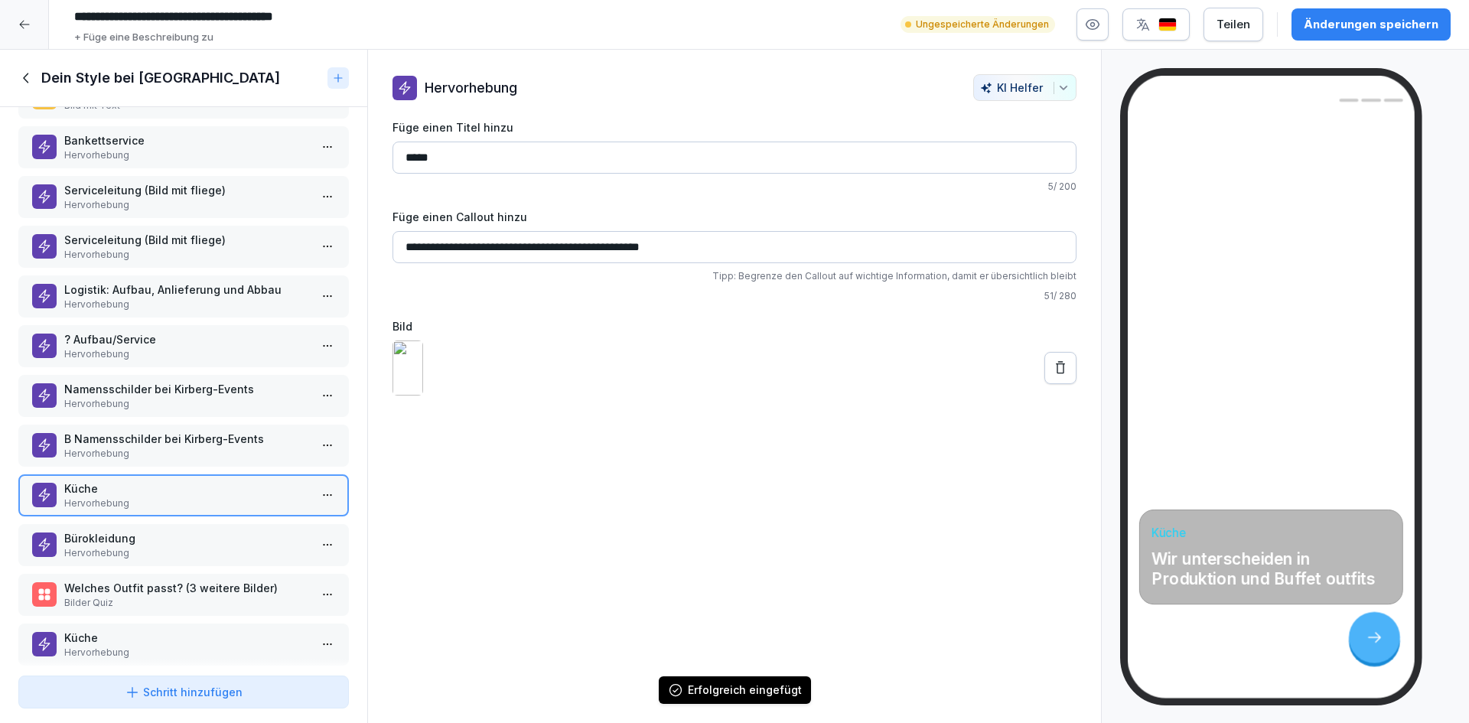
scroll to position [74, 0]
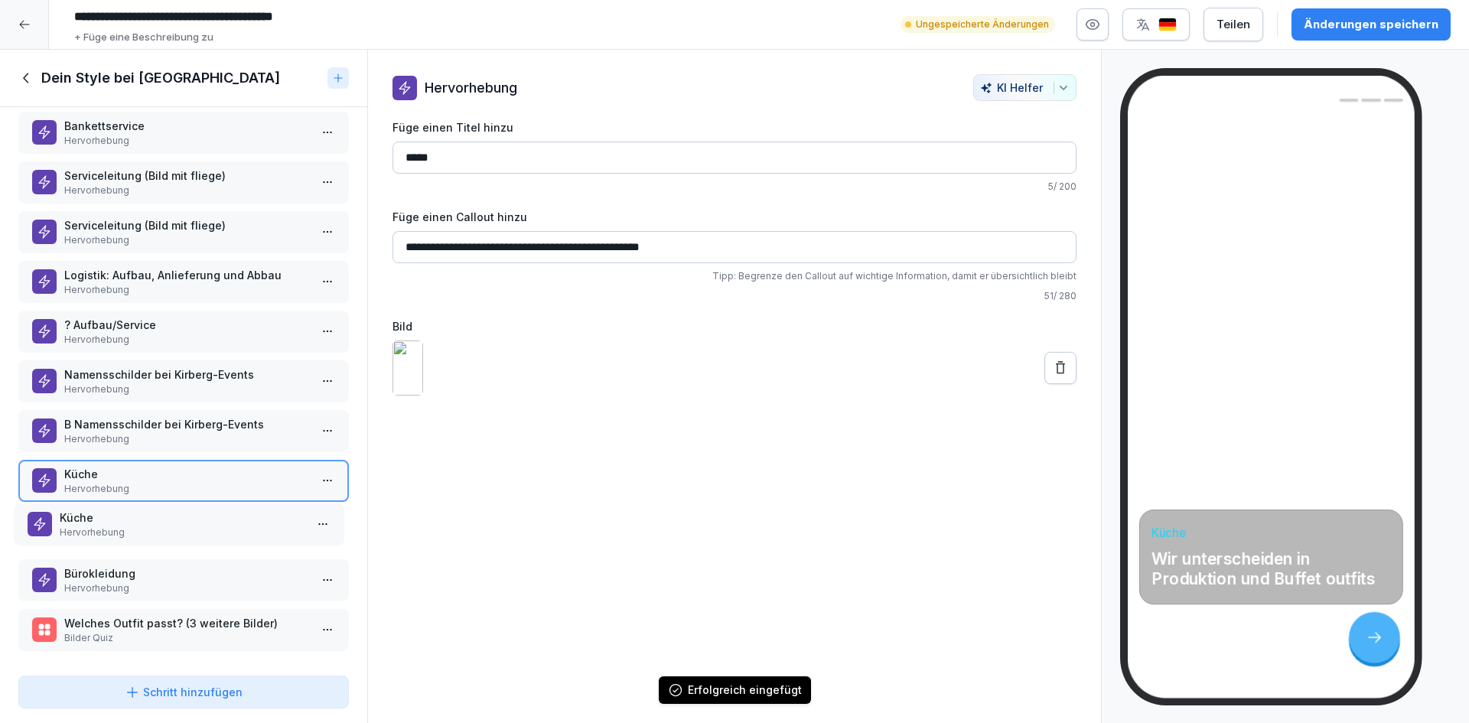
drag, startPoint x: 148, startPoint y: 618, endPoint x: 144, endPoint y: 512, distance: 105.7
click at [144, 512] on p "Küche" at bounding box center [182, 518] width 245 height 16
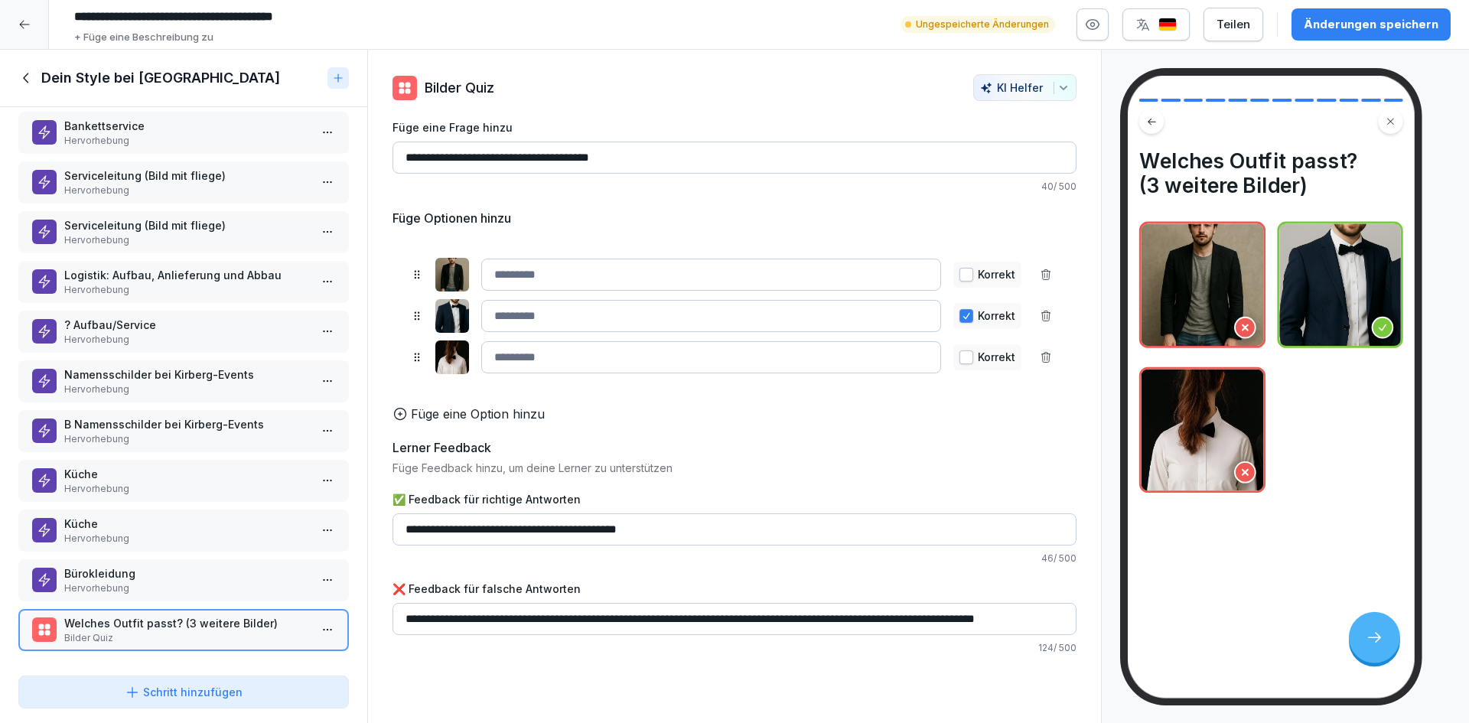
click at [178, 497] on div "B (zusätzlich eingesetzt): Wert eines gepflegtes und einheitliches Erscheinungs…" at bounding box center [183, 388] width 367 height 562
click at [187, 516] on p "Küche" at bounding box center [186, 524] width 245 height 16
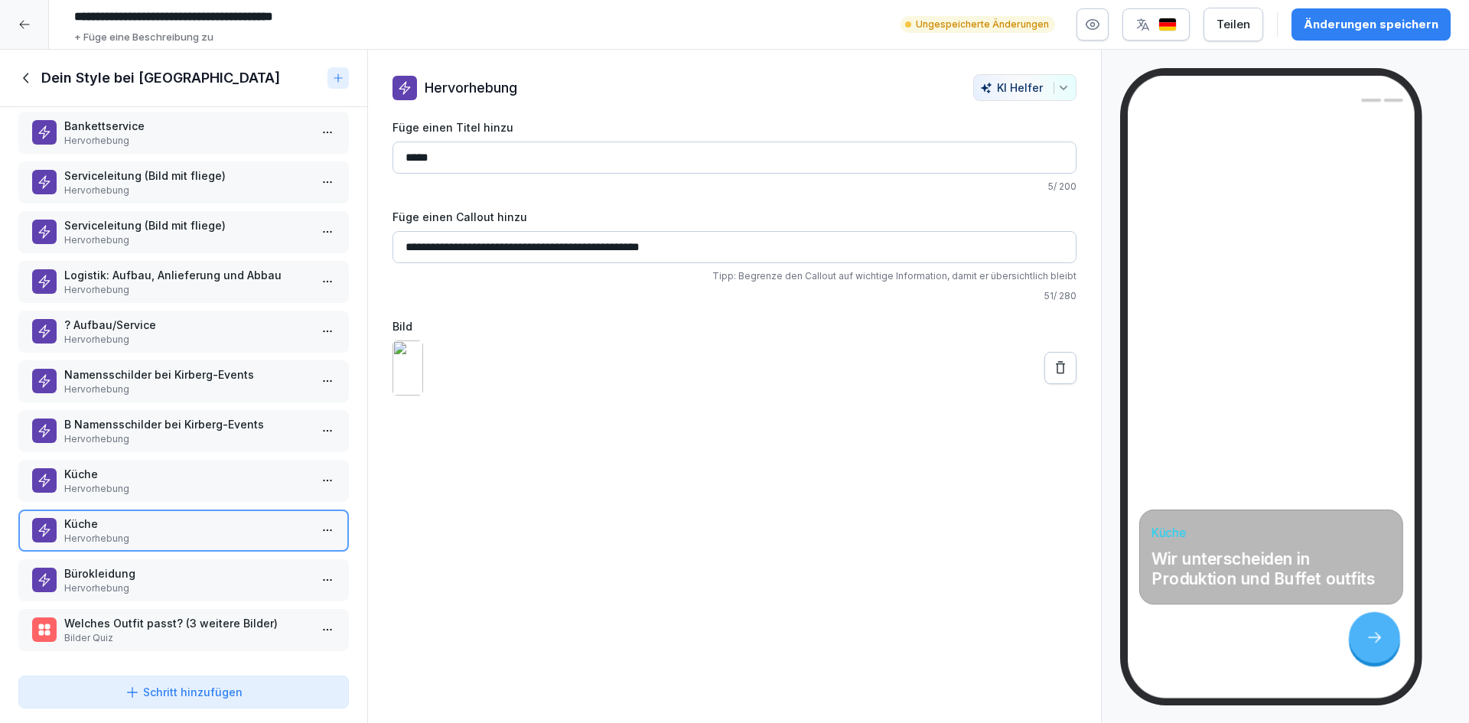
click at [403, 152] on input "*****" at bounding box center [735, 158] width 684 height 32
type input "********"
click at [1053, 376] on icon at bounding box center [1060, 367] width 15 height 15
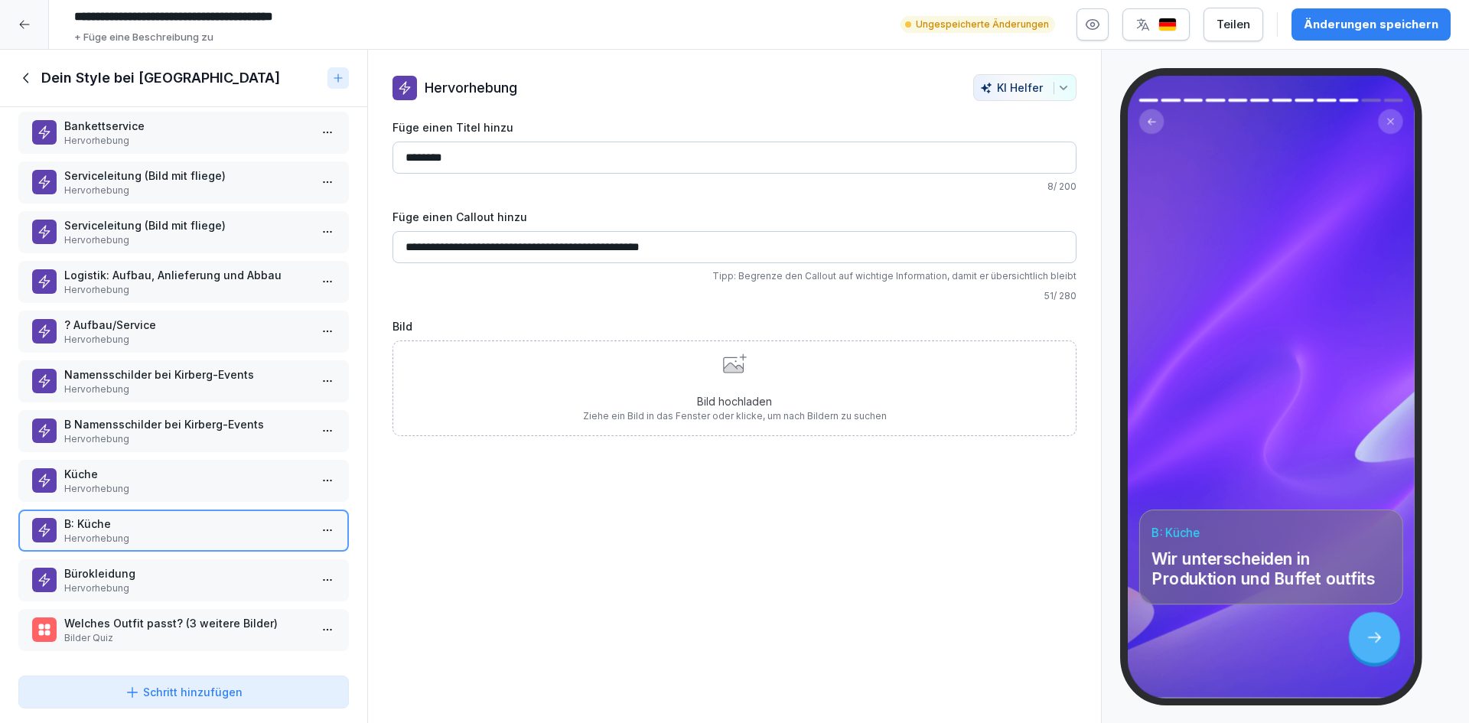
click at [862, 376] on div "Bild hochladen Ziehe ein Bild in das Fenster oder klicke, um nach Bildern zu su…" at bounding box center [735, 389] width 304 height 70
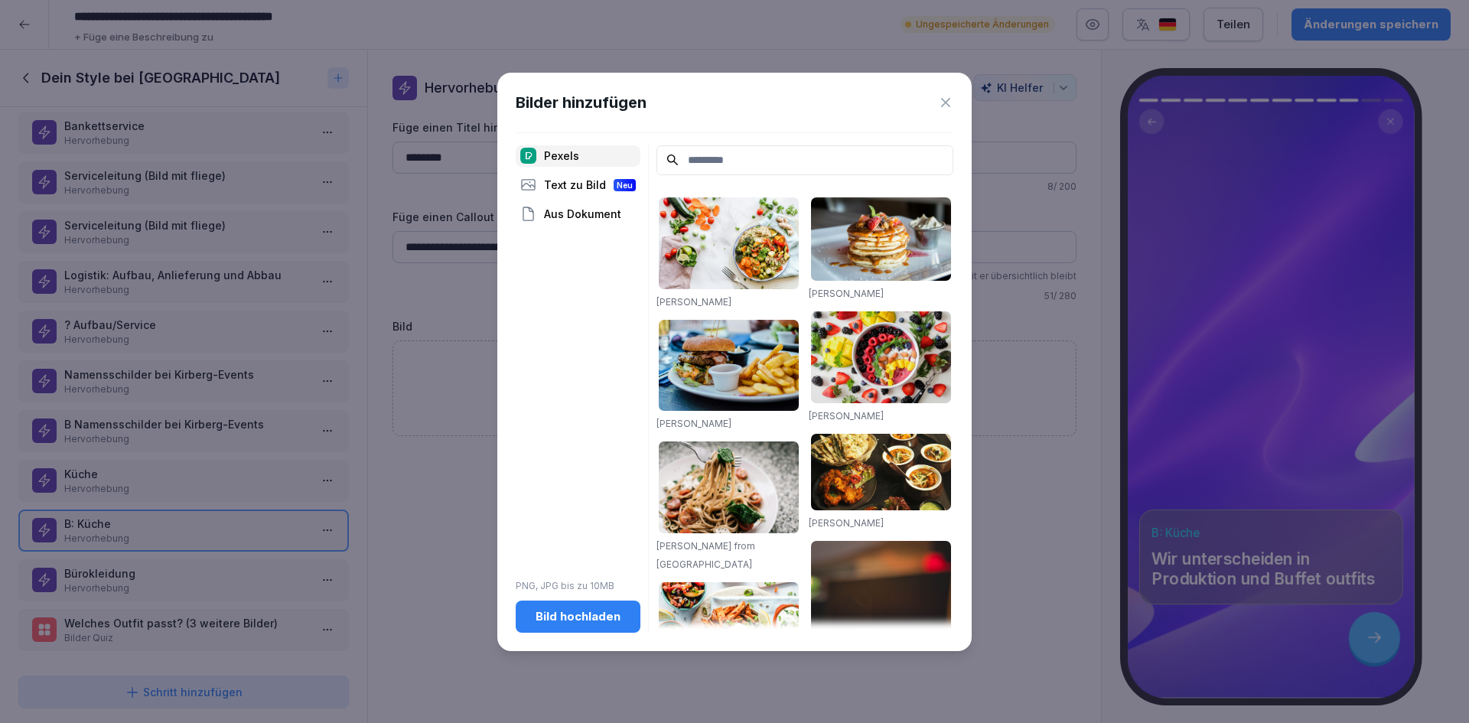
click at [597, 624] on div "Bild hochladen" at bounding box center [578, 616] width 100 height 17
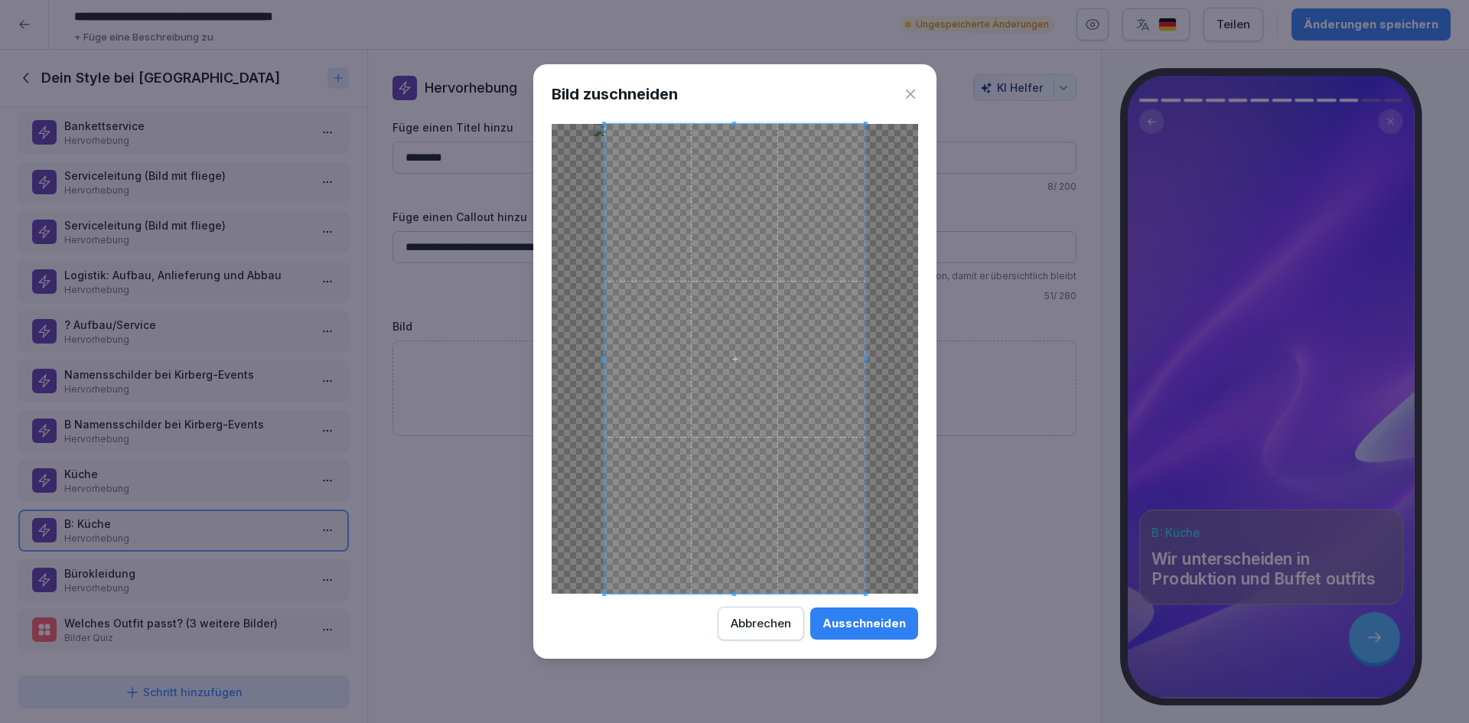
click at [874, 600] on div "Bild zuschneiden Ausschneiden Abbrechen" at bounding box center [734, 361] width 403 height 594
click at [847, 621] on div "Ausschneiden" at bounding box center [864, 623] width 83 height 17
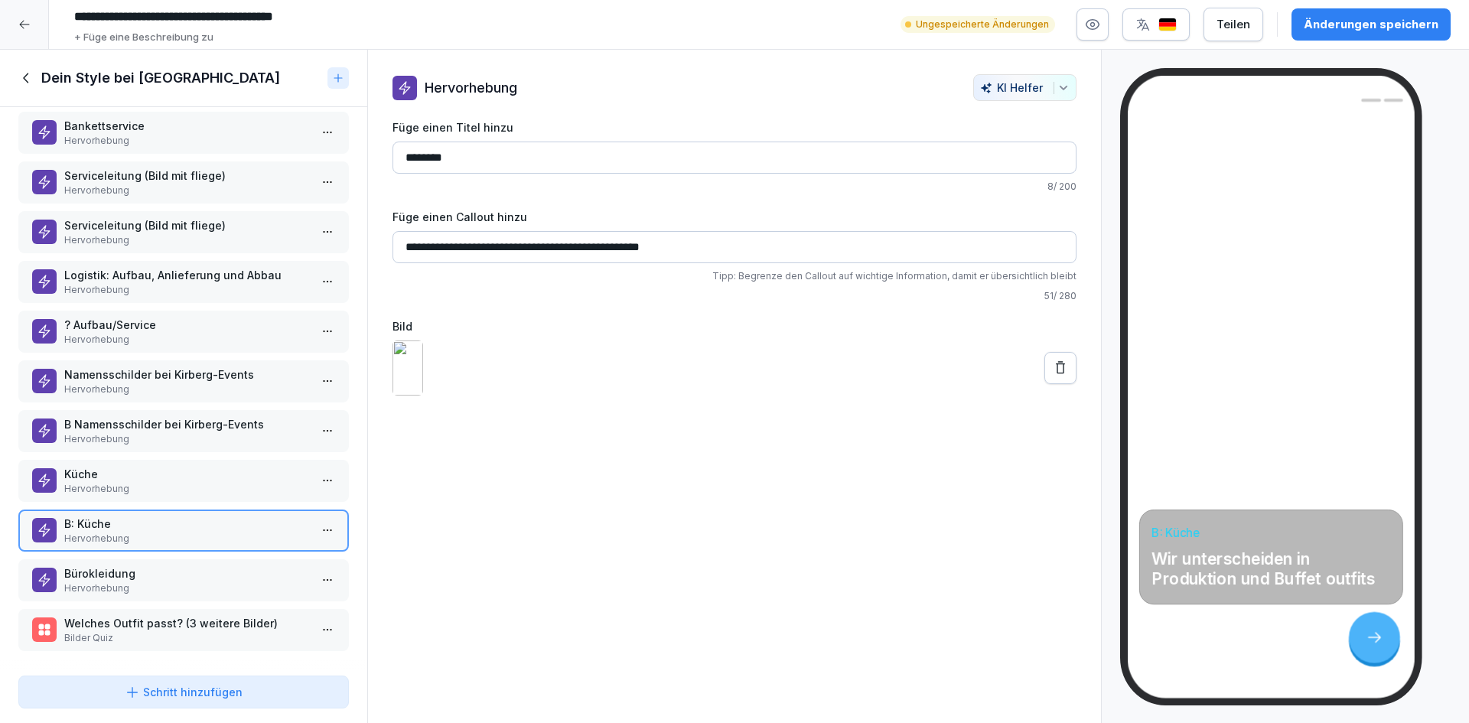
click at [261, 470] on p "Küche" at bounding box center [186, 474] width 245 height 16
click at [251, 516] on p "B: Küche" at bounding box center [186, 524] width 245 height 16
click at [1350, 24] on div "Änderungen speichern" at bounding box center [1371, 24] width 135 height 17
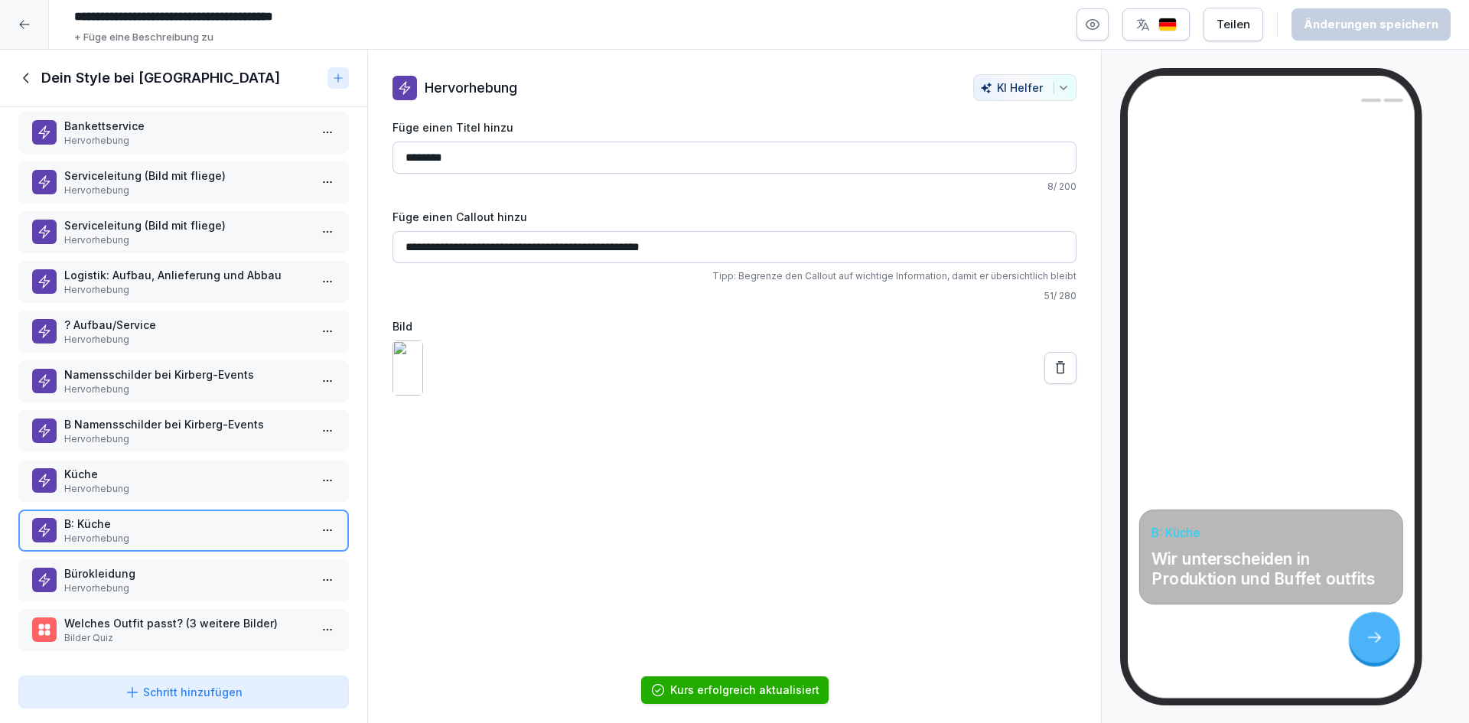
click at [191, 482] on p "Hervorhebung" at bounding box center [186, 489] width 245 height 14
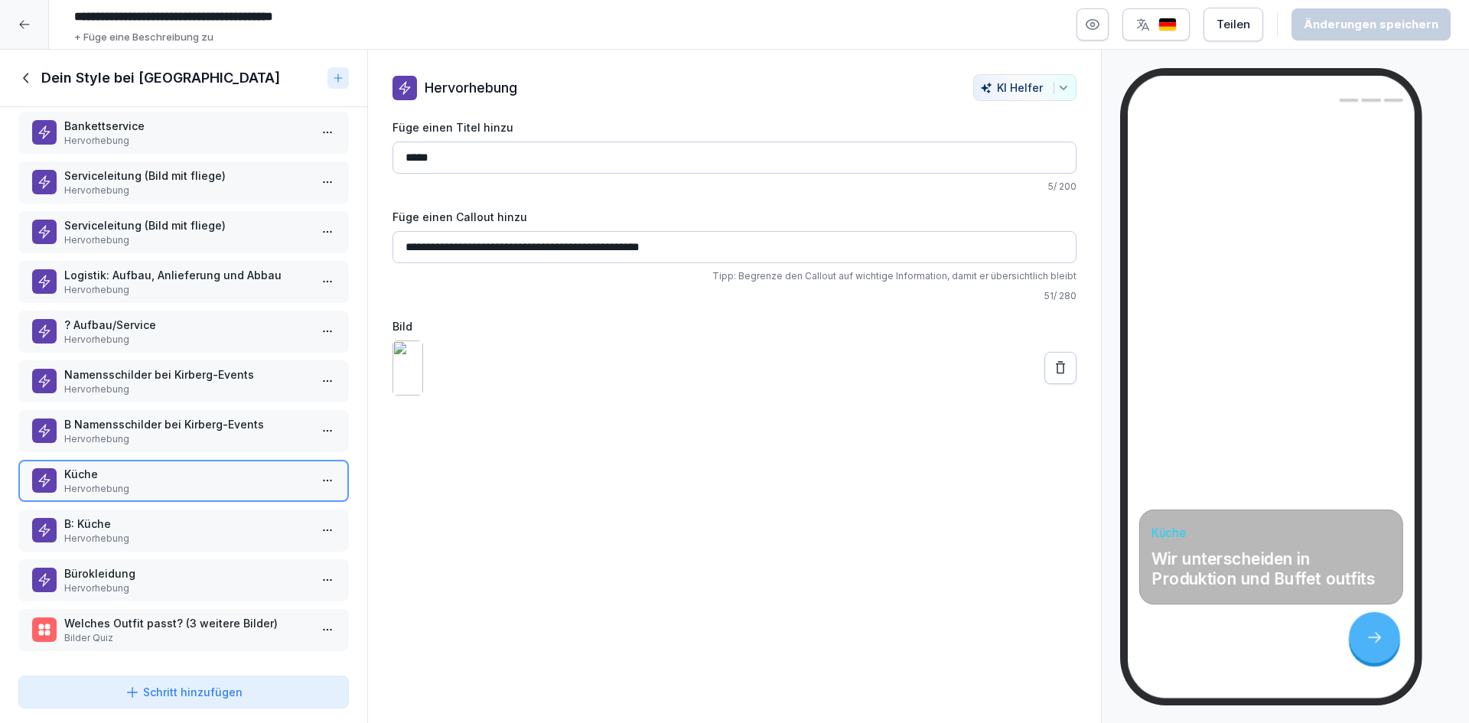
click at [1056, 373] on icon at bounding box center [1060, 367] width 9 height 12
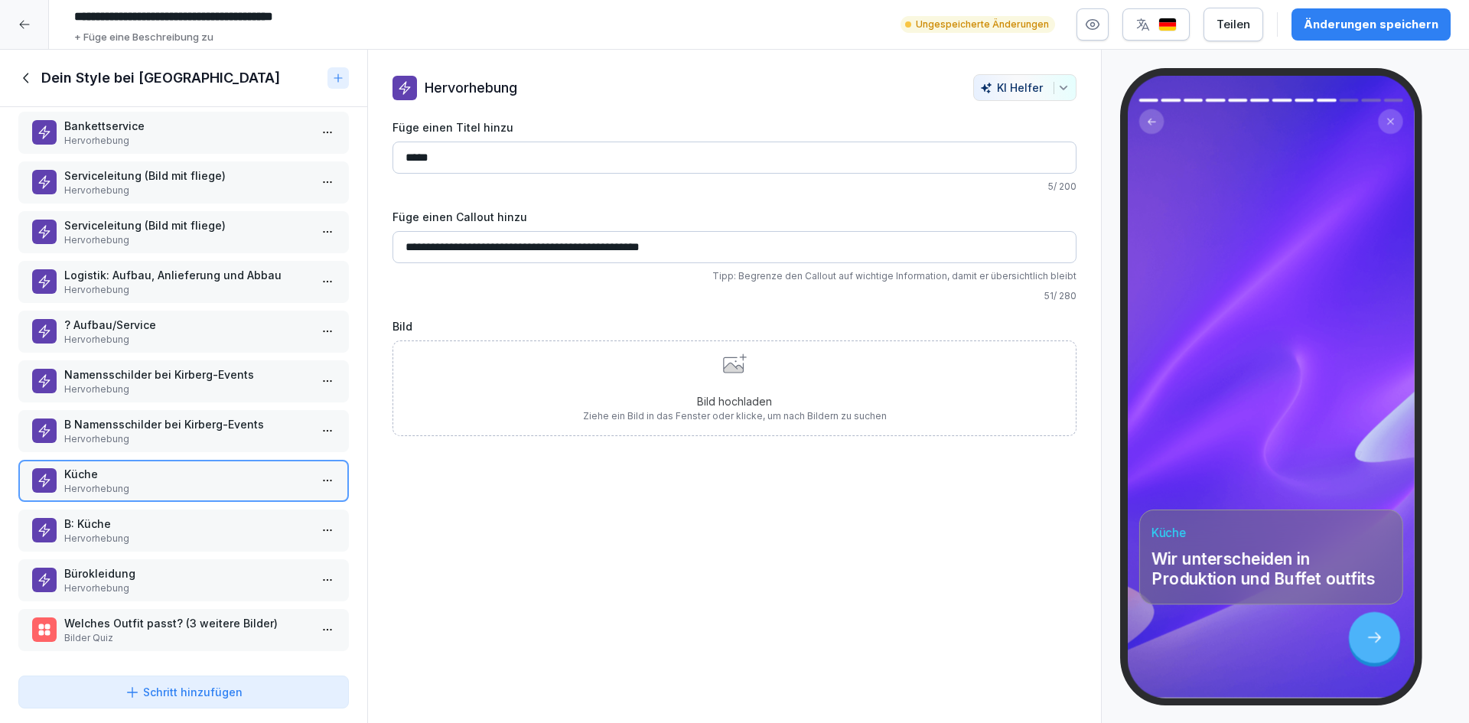
click at [677, 386] on div "Bild hochladen Ziehe ein Bild in das Fenster oder klicke, um nach Bildern zu su…" at bounding box center [735, 389] width 304 height 70
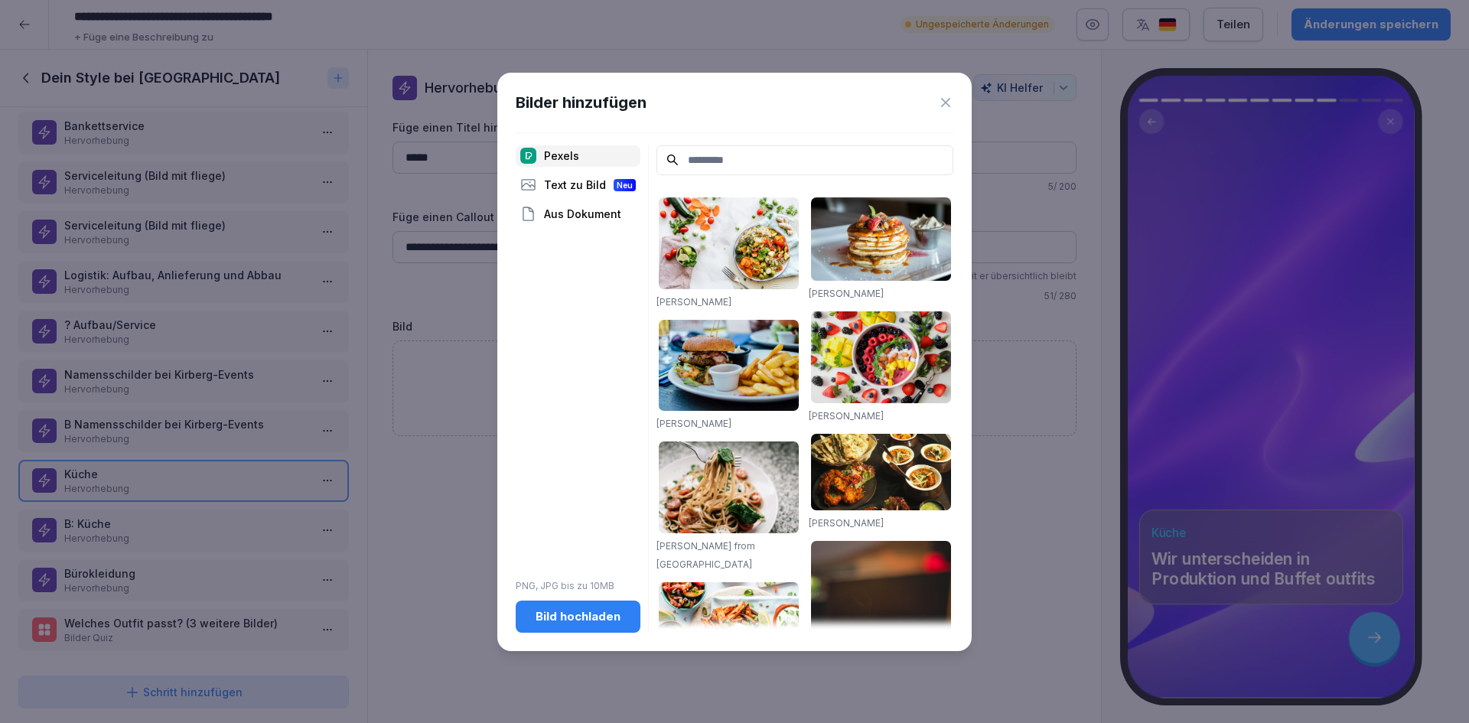
click at [562, 614] on div "Bild hochladen" at bounding box center [578, 616] width 100 height 17
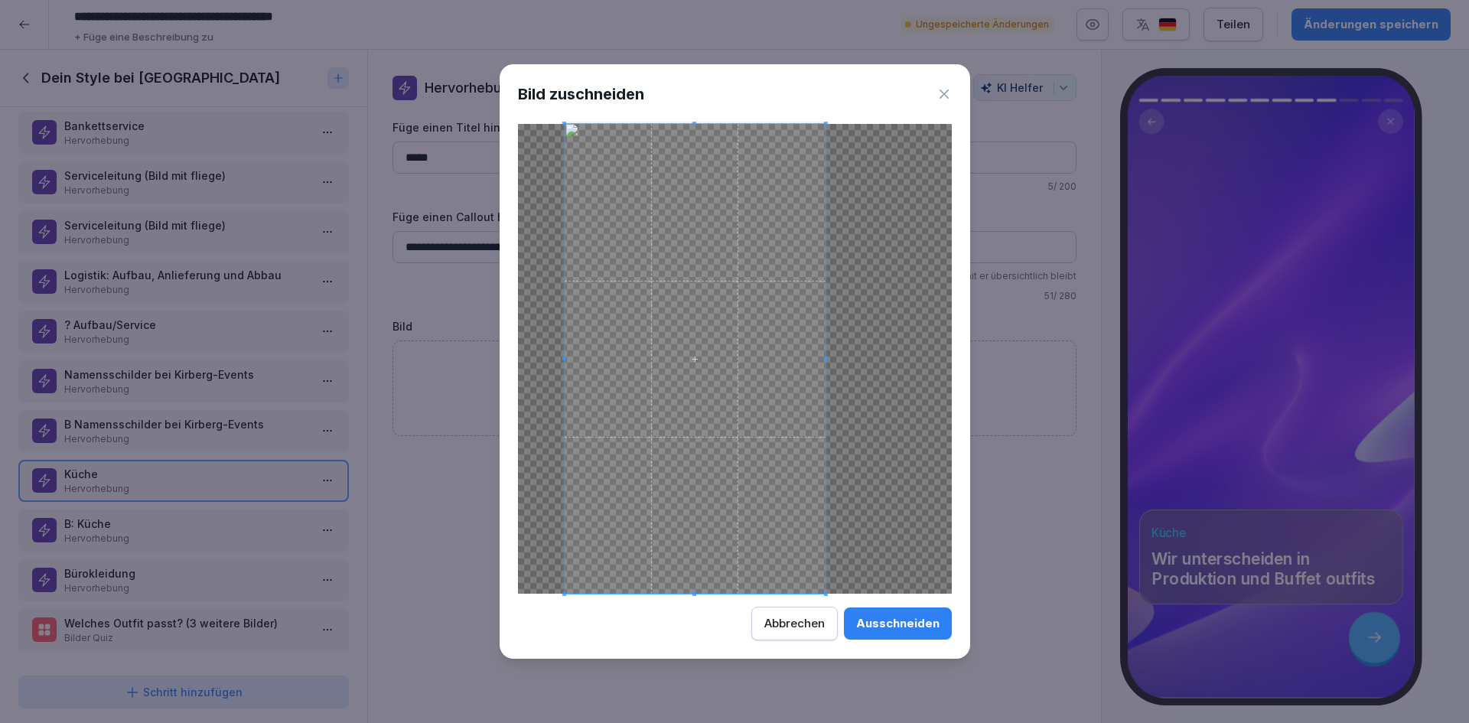
click at [670, 372] on span at bounding box center [694, 359] width 261 height 470
click at [872, 82] on div "Bild zuschneiden Ausschneiden Abbrechen" at bounding box center [735, 361] width 471 height 594
click at [846, 616] on div "Bild zuschneiden Ausschneiden Abbrechen" at bounding box center [735, 361] width 471 height 594
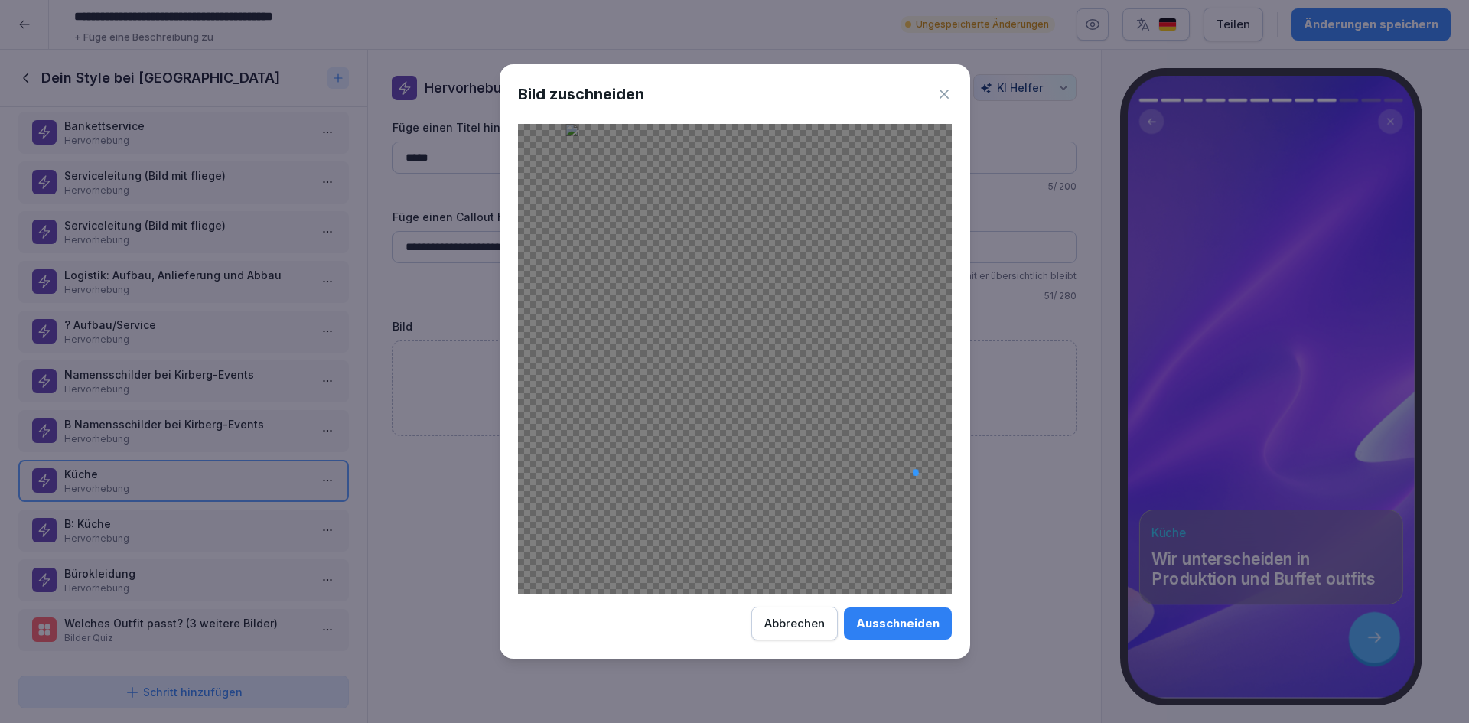
click at [897, 471] on div at bounding box center [735, 359] width 434 height 470
click at [814, 625] on div "Abbrechen" at bounding box center [794, 623] width 60 height 17
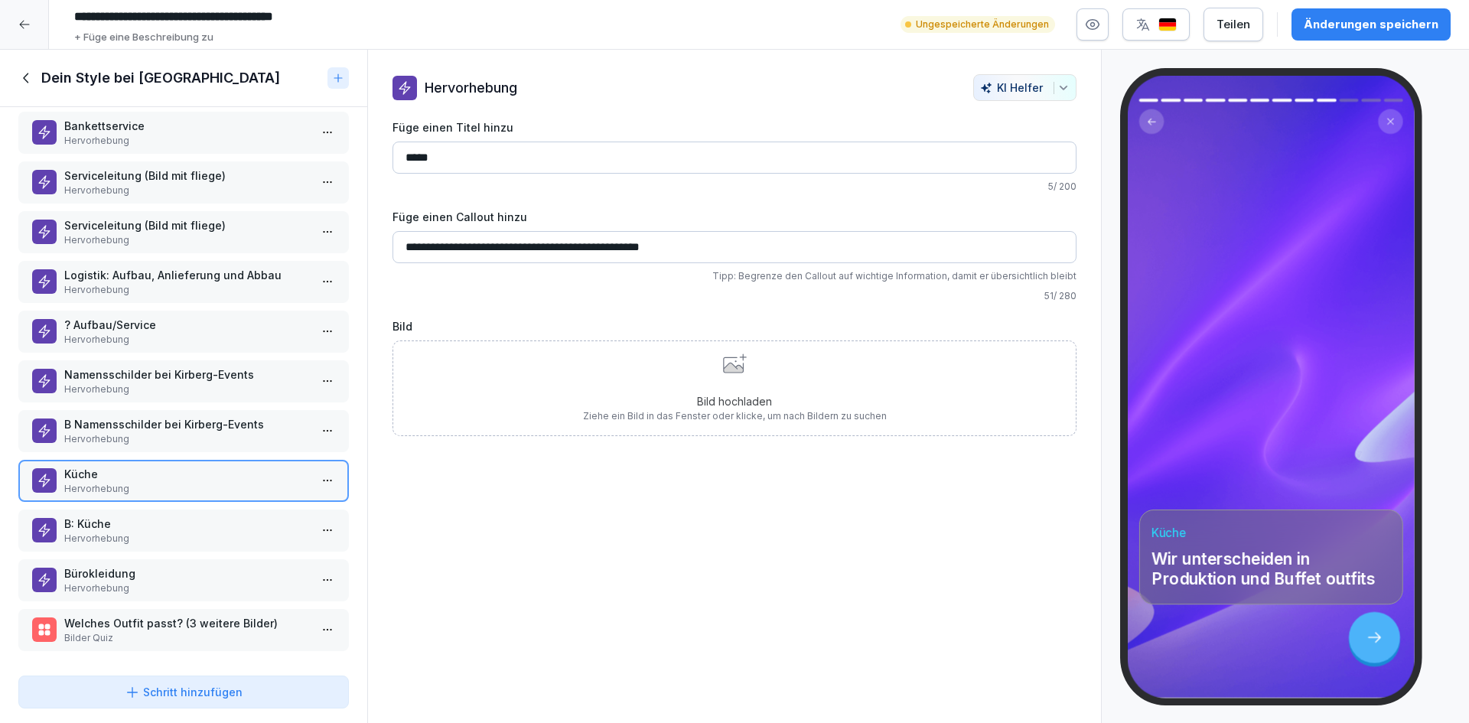
click at [18, 29] on icon at bounding box center [24, 24] width 12 height 12
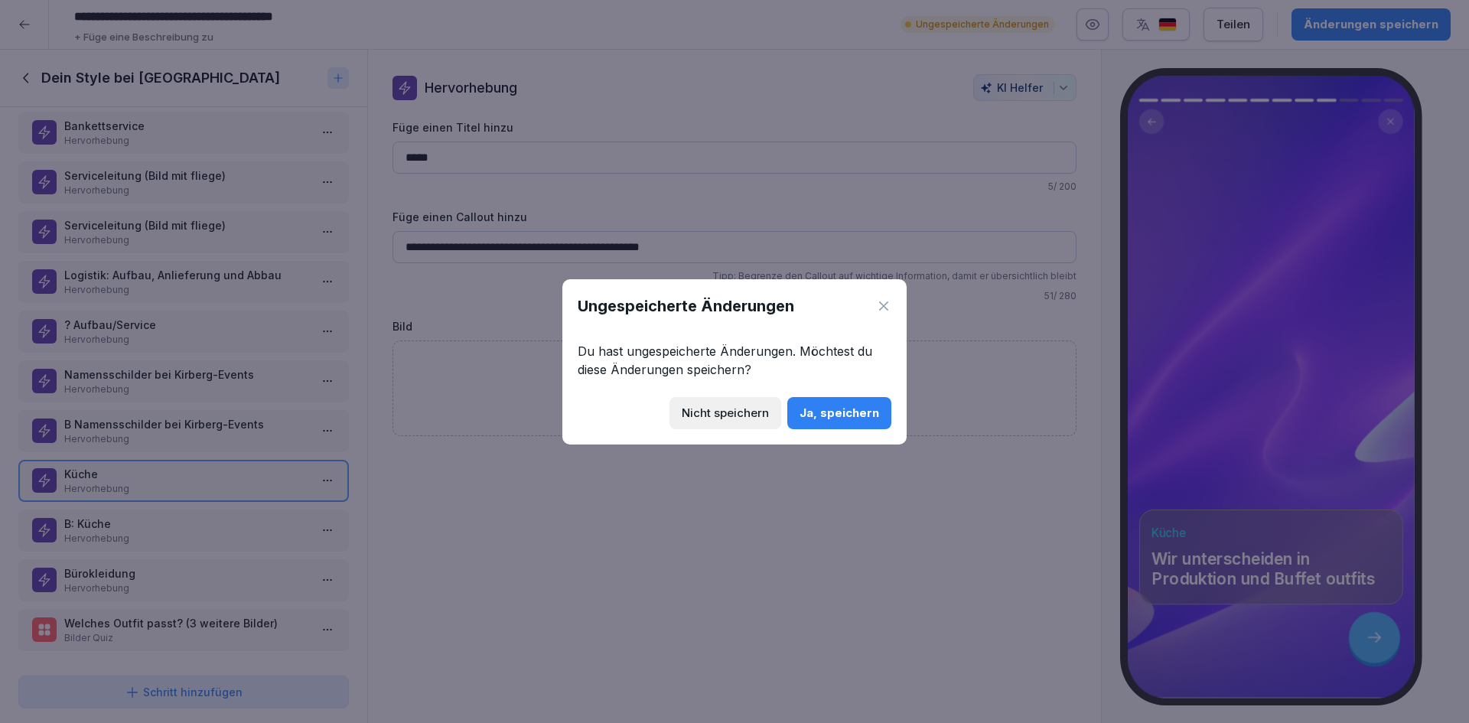
click at [892, 308] on div "Ungespeicherte Änderungen Du hast ungespeicherte Änderungen. Möchtest du diese …" at bounding box center [734, 361] width 344 height 165
click at [884, 305] on icon at bounding box center [883, 305] width 15 height 15
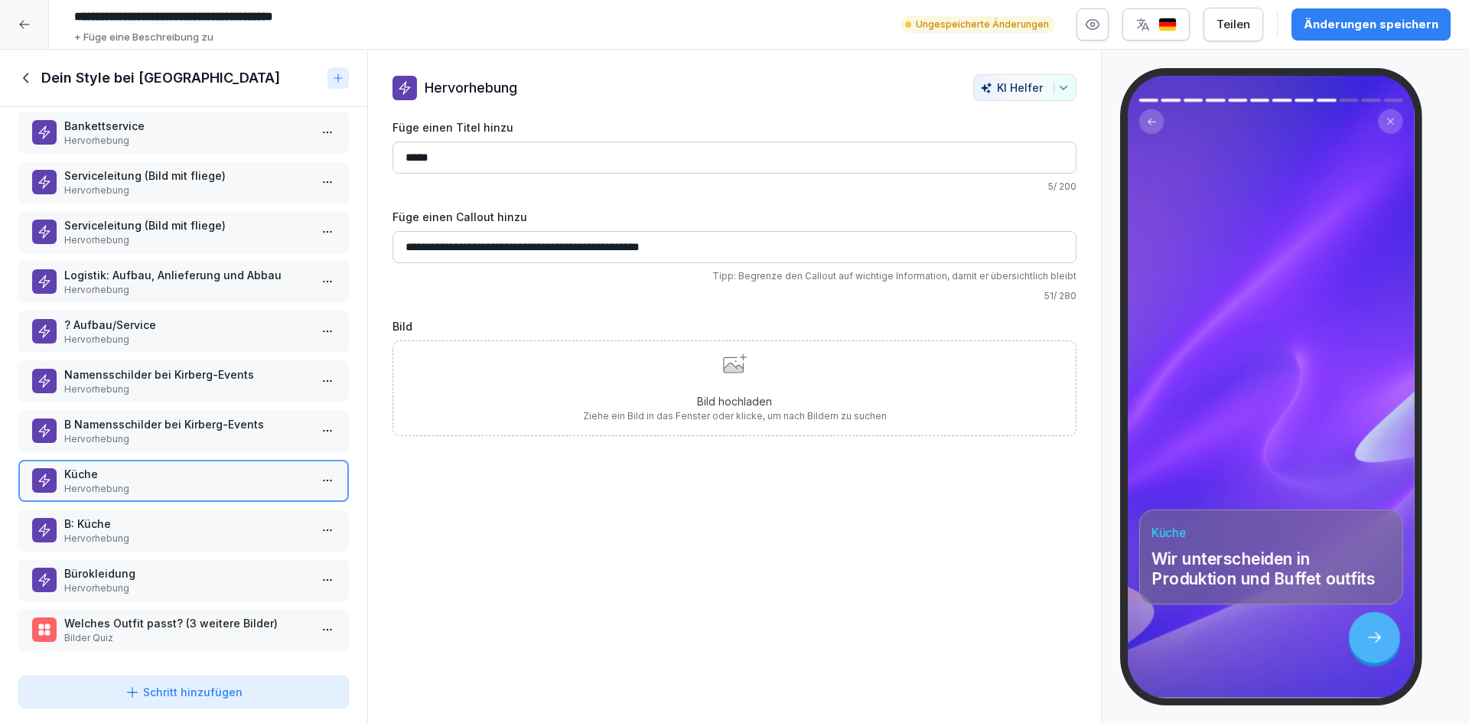
click at [885, 570] on div "**********" at bounding box center [734, 387] width 735 height 674
click at [217, 620] on p "Welches Outfit passt? (3 weitere Bilder)" at bounding box center [186, 623] width 245 height 16
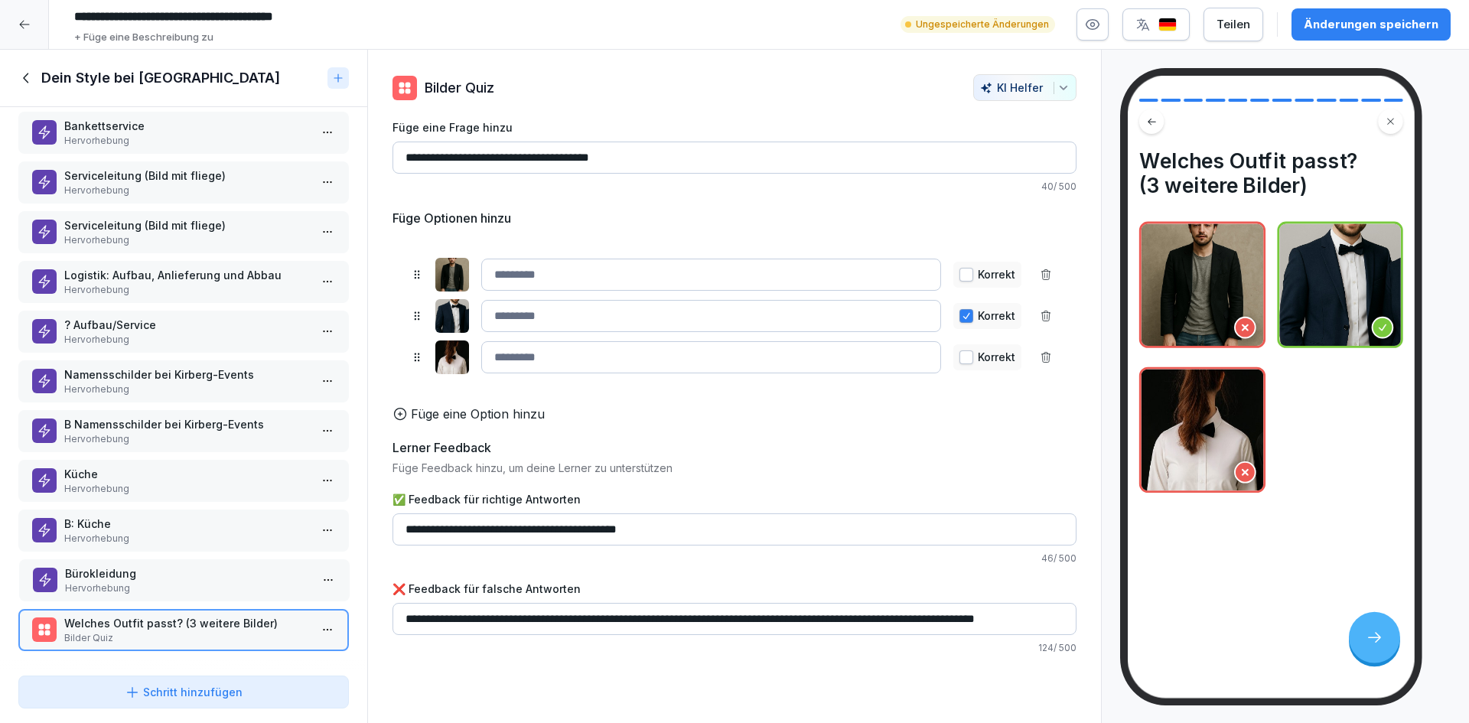
click at [200, 559] on div "Bürokleidung Hervorhebung" at bounding box center [184, 580] width 331 height 42
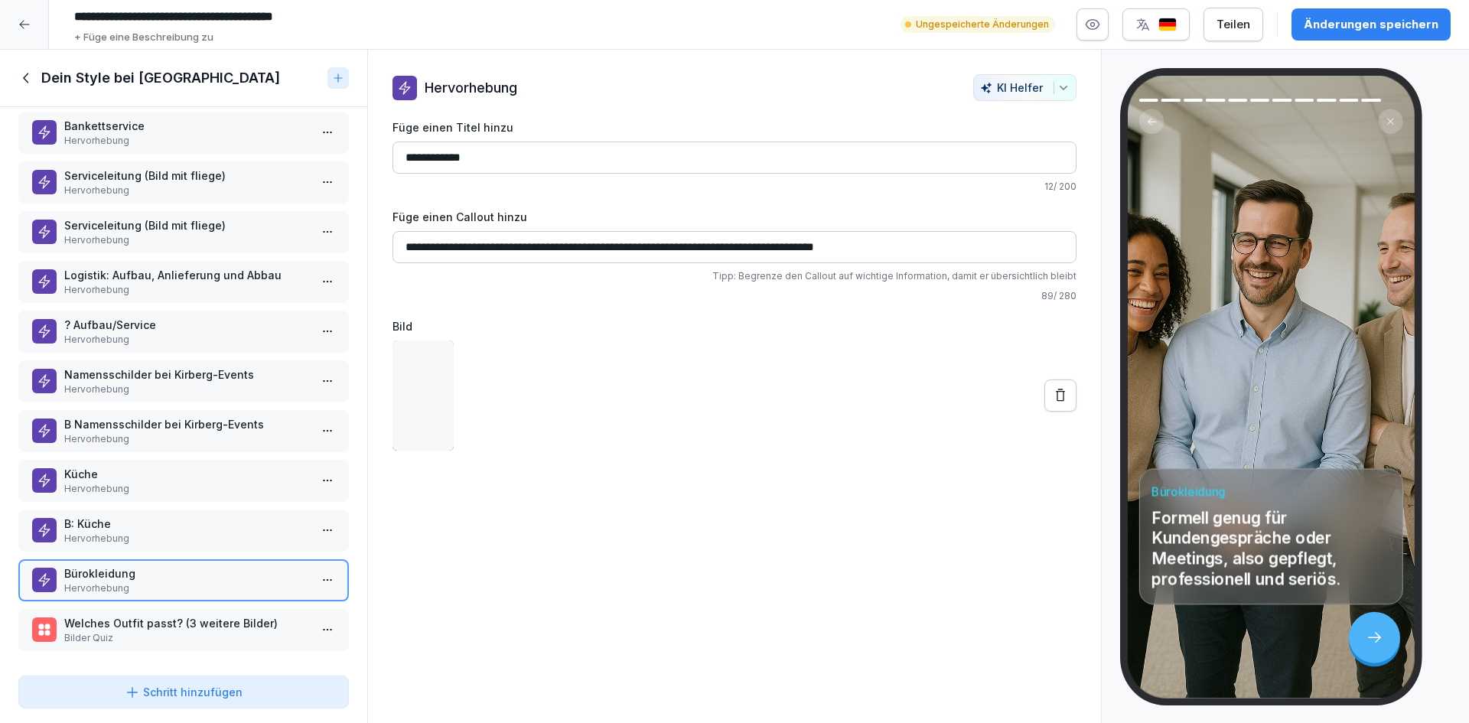
click at [194, 532] on p "Hervorhebung" at bounding box center [186, 539] width 245 height 14
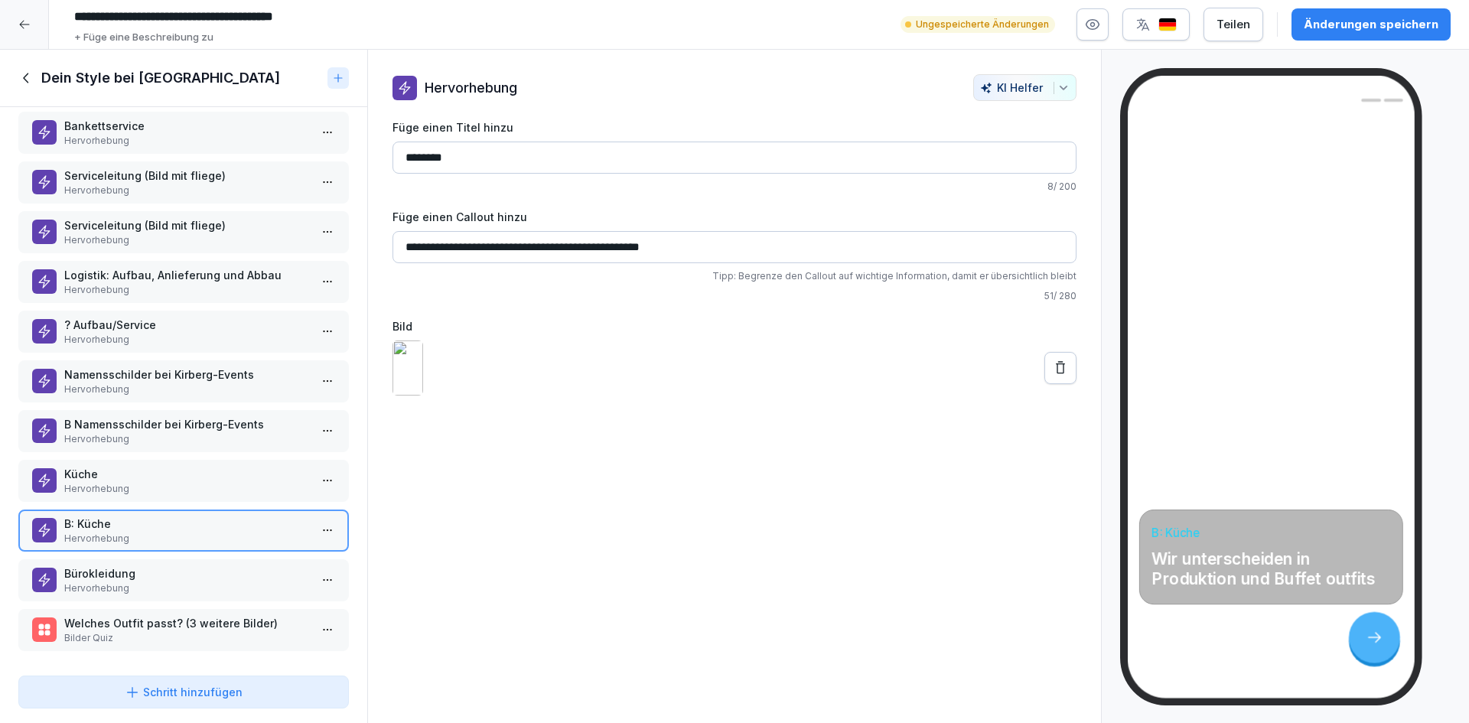
click at [620, 521] on div "**********" at bounding box center [734, 387] width 735 height 674
click at [1062, 384] on button at bounding box center [1061, 368] width 32 height 32
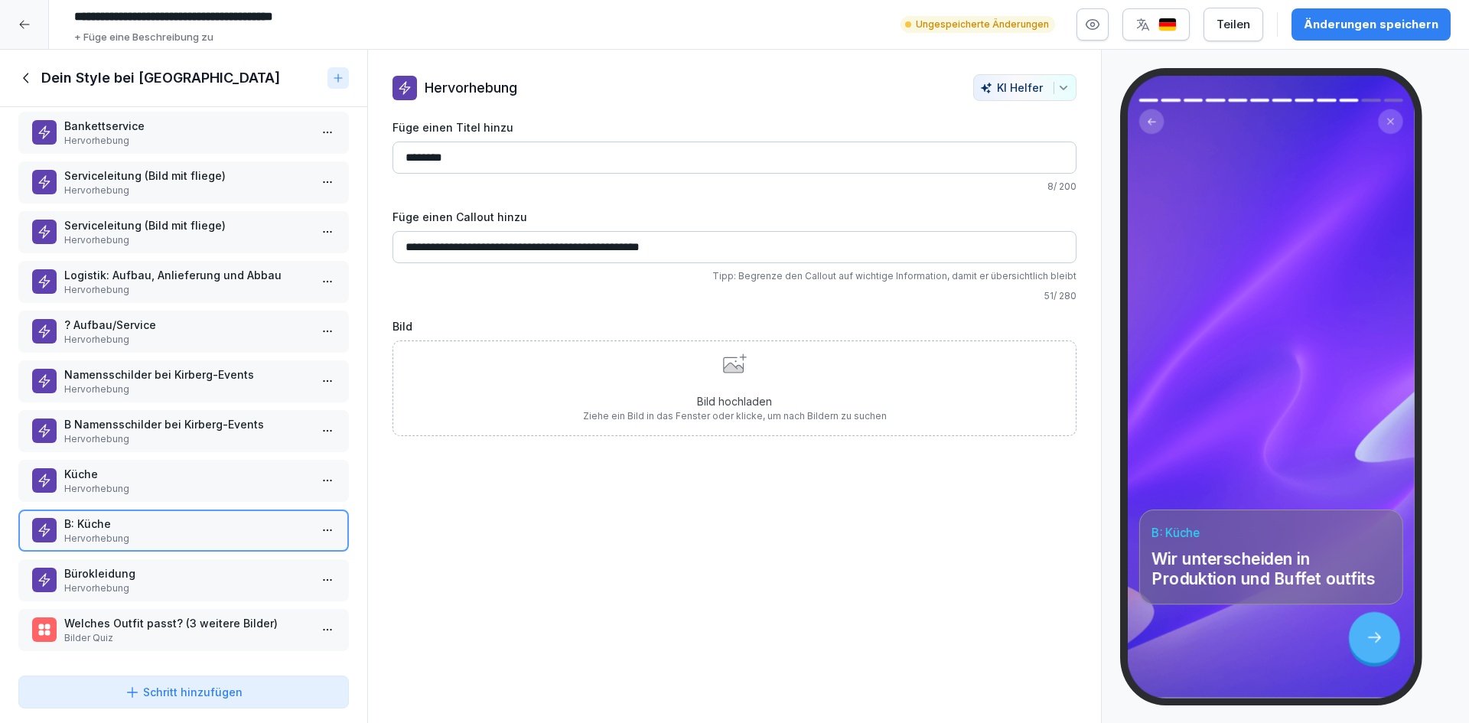
click at [194, 487] on div "Küche Hervorhebung" at bounding box center [183, 481] width 331 height 42
click at [201, 516] on p "B: Küche" at bounding box center [186, 524] width 245 height 16
click at [312, 518] on html "**********" at bounding box center [734, 361] width 1469 height 723
click at [267, 604] on div "Löschen" at bounding box center [259, 606] width 130 height 28
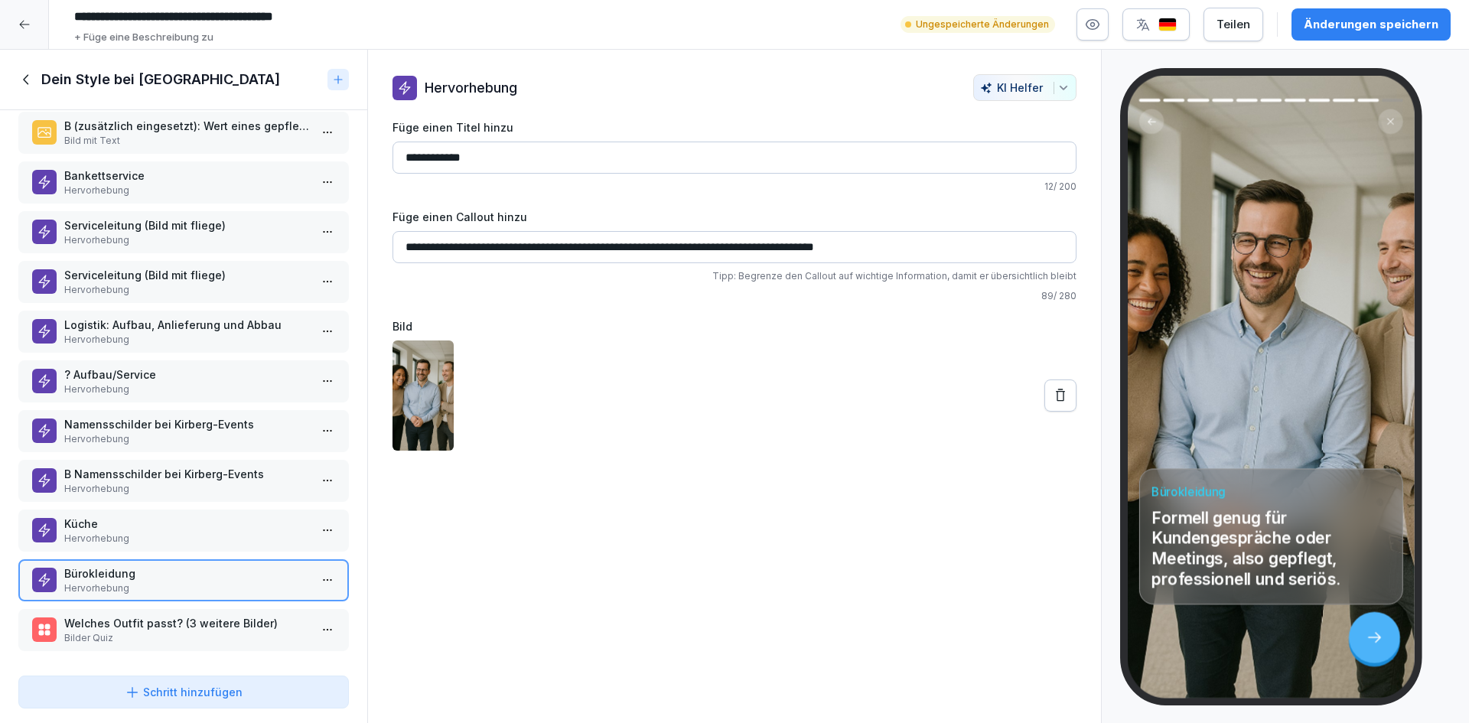
click at [28, 77] on icon at bounding box center [26, 79] width 17 height 17
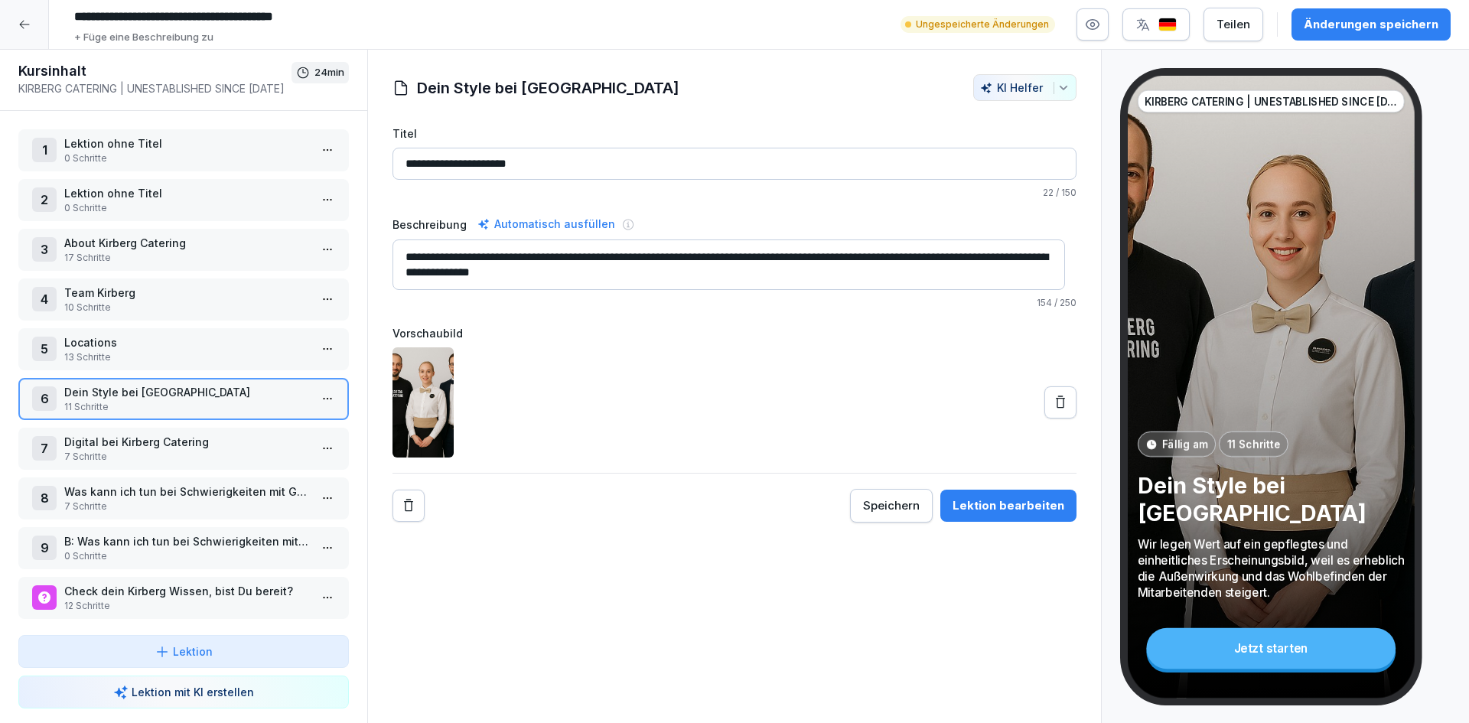
click at [165, 399] on p "Dein Style bei [GEOGRAPHIC_DATA]" at bounding box center [186, 392] width 245 height 16
click at [324, 395] on html "**********" at bounding box center [734, 361] width 1469 height 723
click at [208, 393] on html "**********" at bounding box center [734, 361] width 1469 height 723
click at [208, 393] on p "Dein Style bei [GEOGRAPHIC_DATA]" at bounding box center [186, 392] width 245 height 16
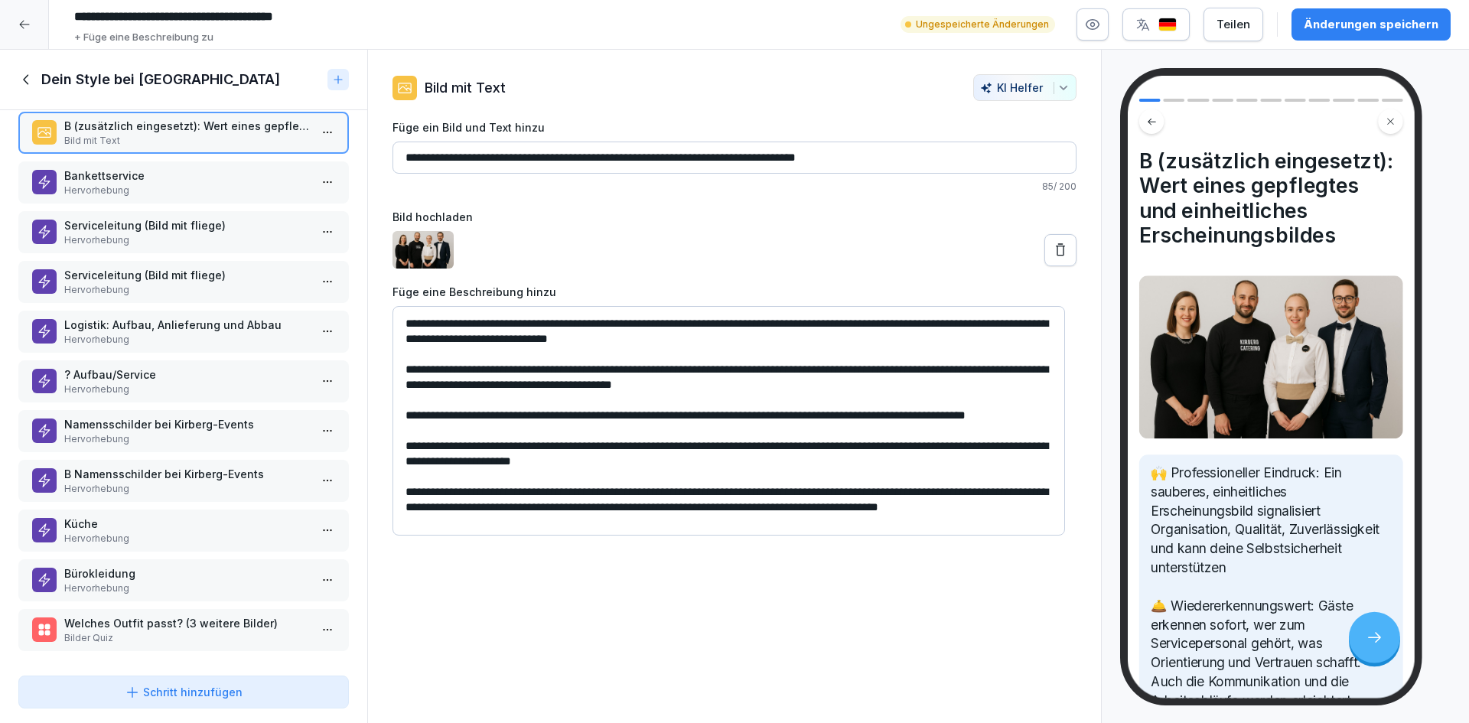
click at [143, 416] on p "Namensschilder bei Kirberg-Events" at bounding box center [186, 424] width 245 height 16
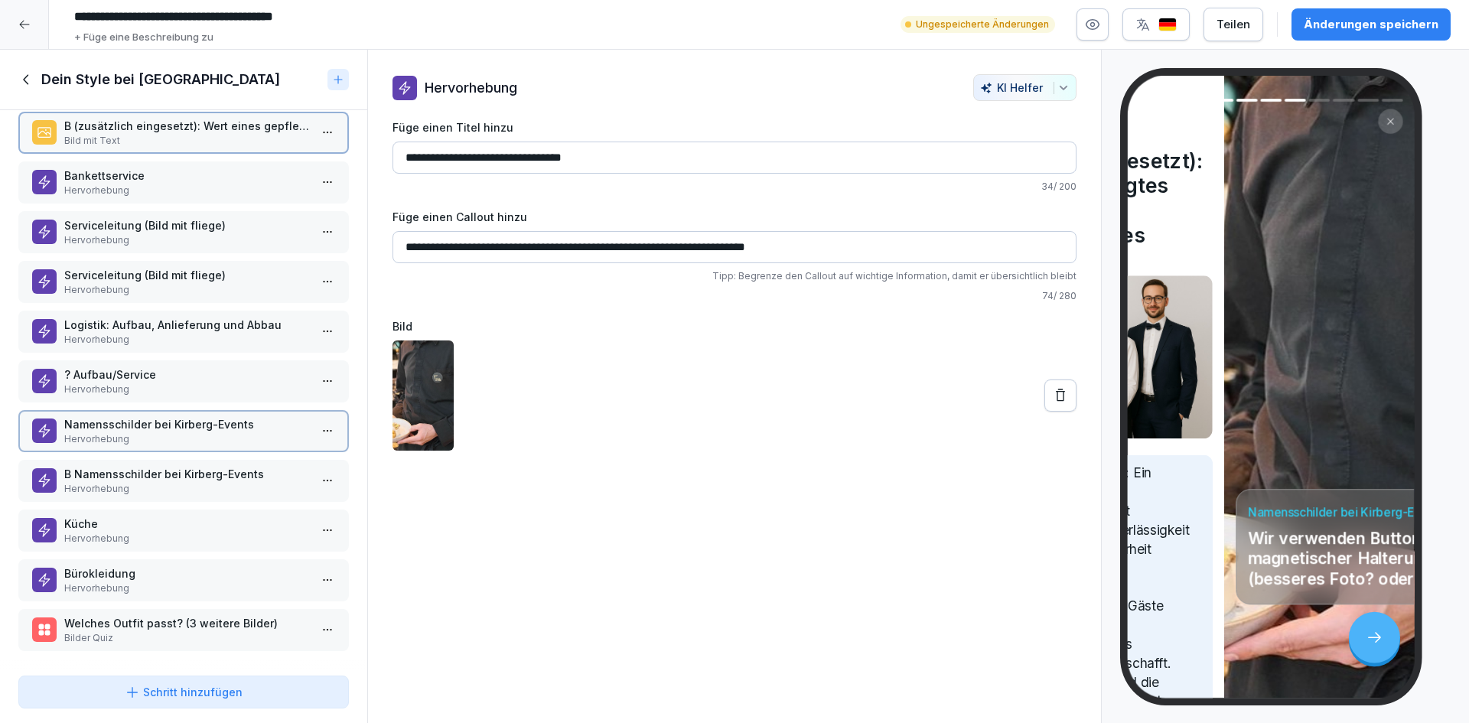
click at [144, 416] on p "Namensschilder bei Kirberg-Events" at bounding box center [186, 424] width 245 height 16
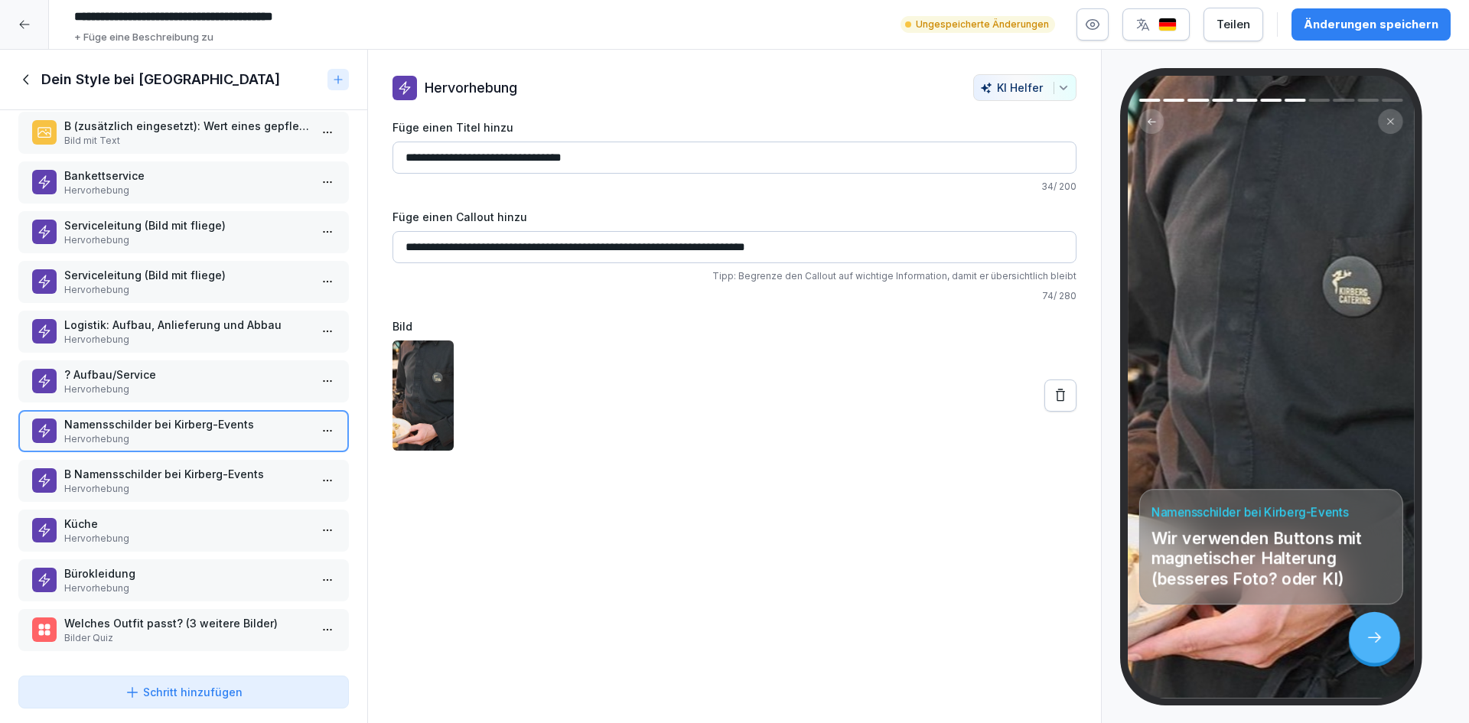
click at [808, 470] on div "**********" at bounding box center [734, 387] width 735 height 674
click at [186, 416] on p "Namensschilder bei Kirberg-Events" at bounding box center [186, 424] width 245 height 16
drag, startPoint x: 315, startPoint y: 412, endPoint x: 238, endPoint y: 420, distance: 77.7
click at [238, 420] on p "Namensschilder bei Kirberg-Events" at bounding box center [186, 424] width 245 height 16
click at [320, 425] on html "**********" at bounding box center [734, 361] width 1469 height 723
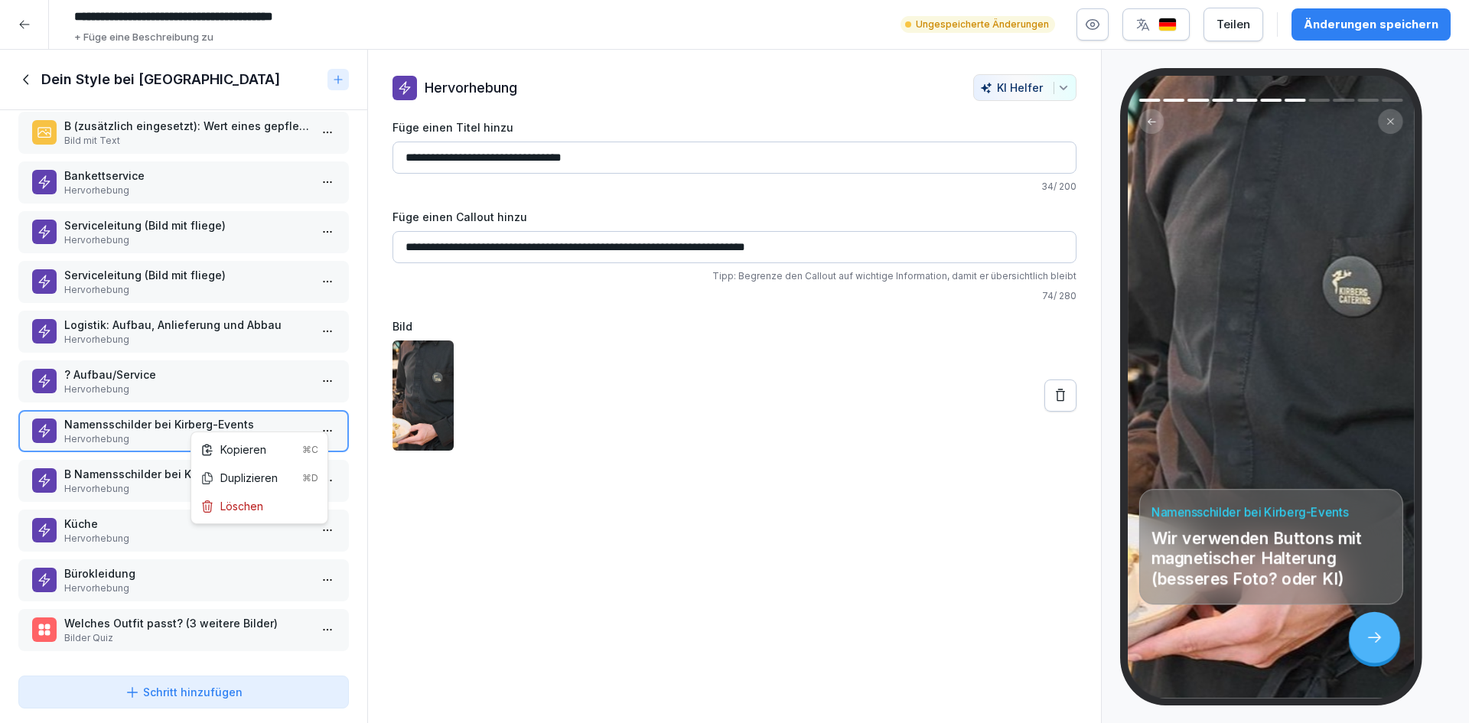
click at [750, 454] on html "**********" at bounding box center [734, 361] width 1469 height 723
click at [168, 432] on p "Hervorhebung" at bounding box center [186, 439] width 245 height 14
